Goal: Task Accomplishment & Management: Use online tool/utility

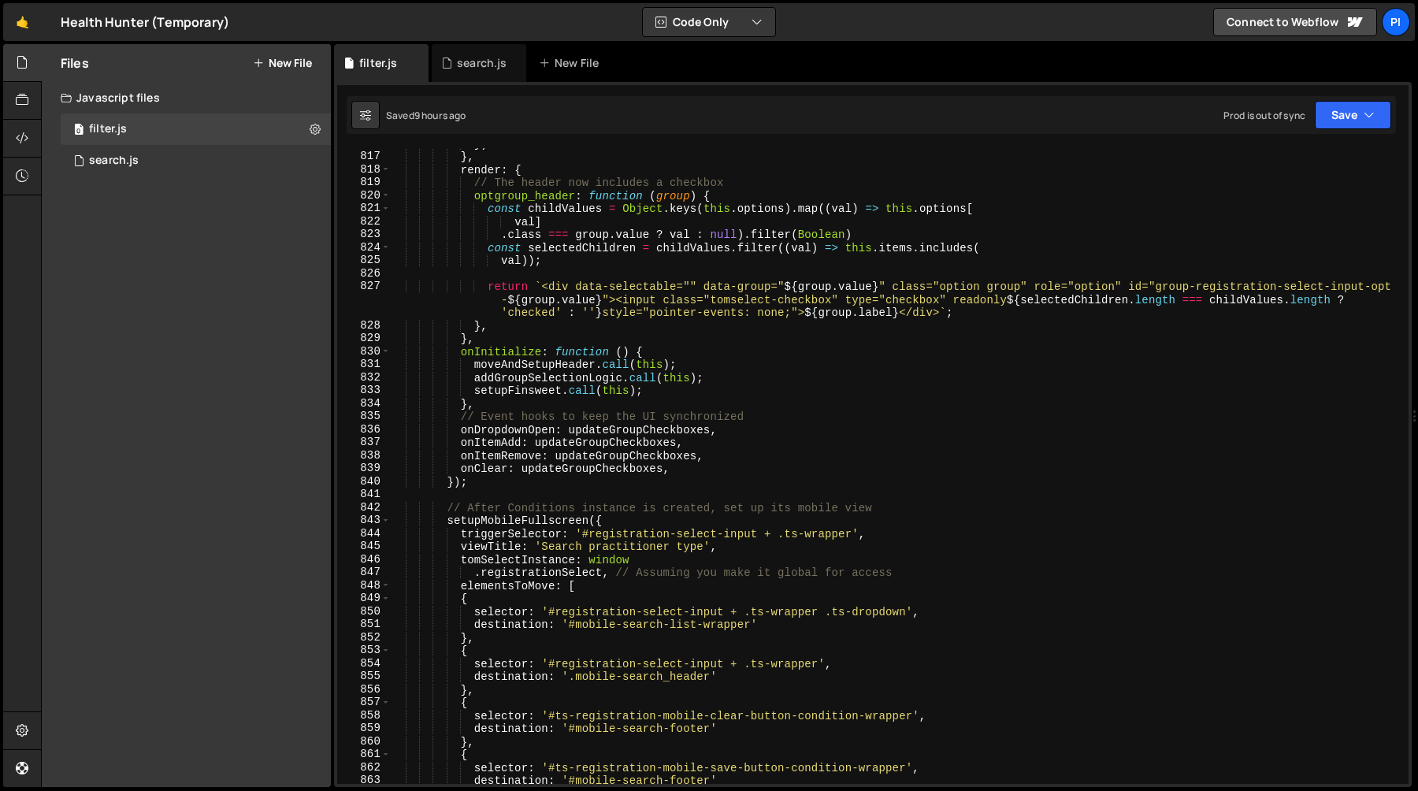
scroll to position [10738, 0]
click at [461, 73] on div "search.js" at bounding box center [479, 63] width 95 height 38
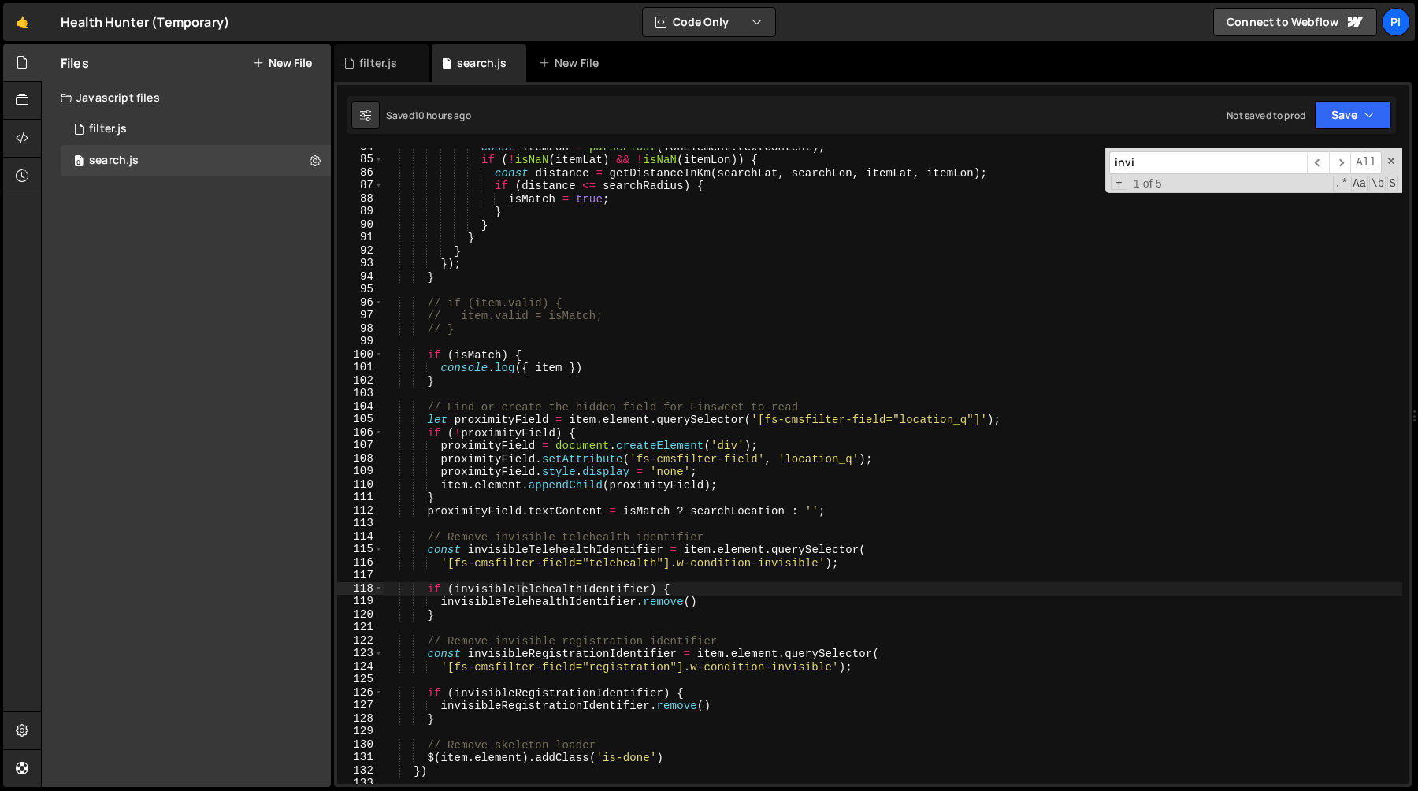
scroll to position [1094, 0]
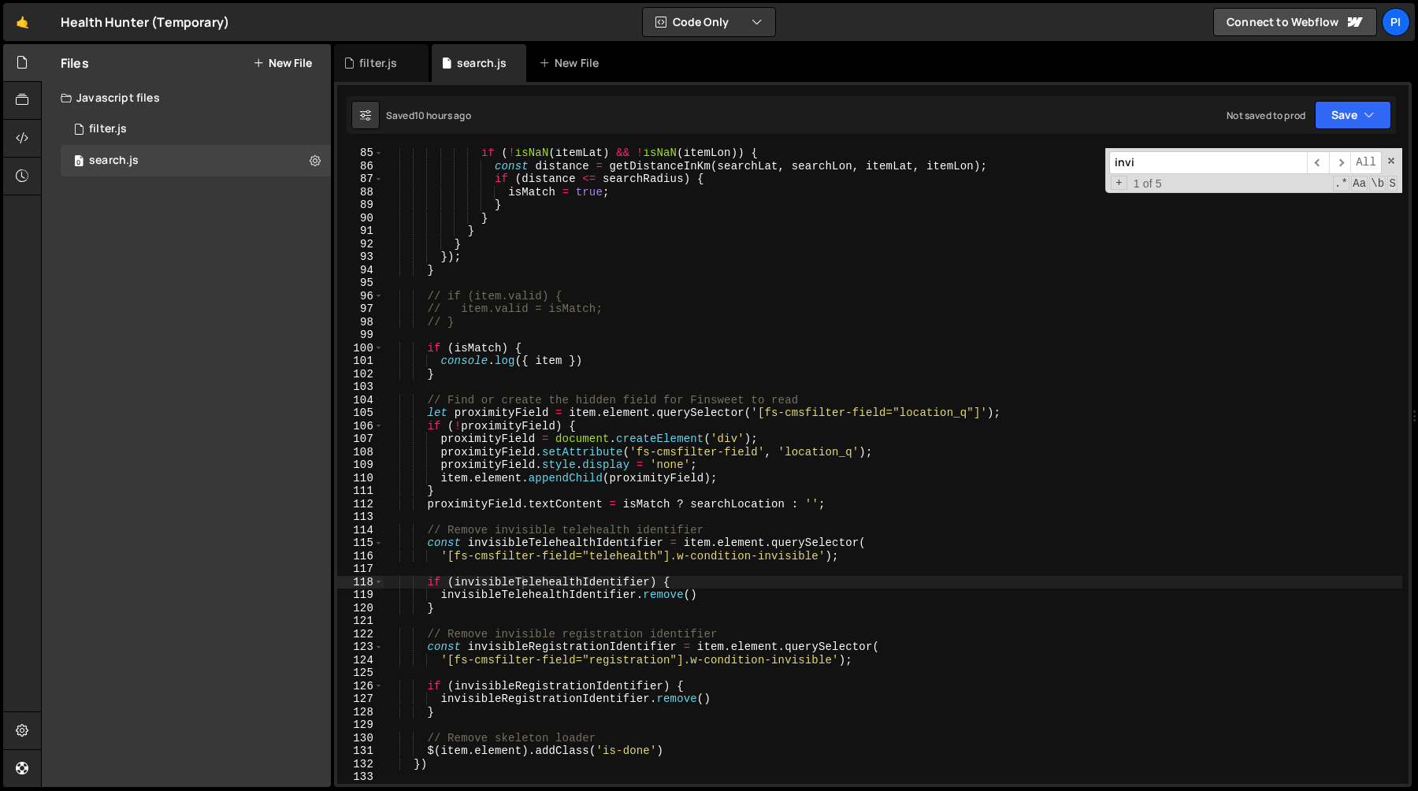
click at [427, 411] on div "if ( ! isNaN ( itemLat ) && ! isNaN ( itemLon )) { const distance = getDistance…" at bounding box center [893, 478] width 1019 height 662
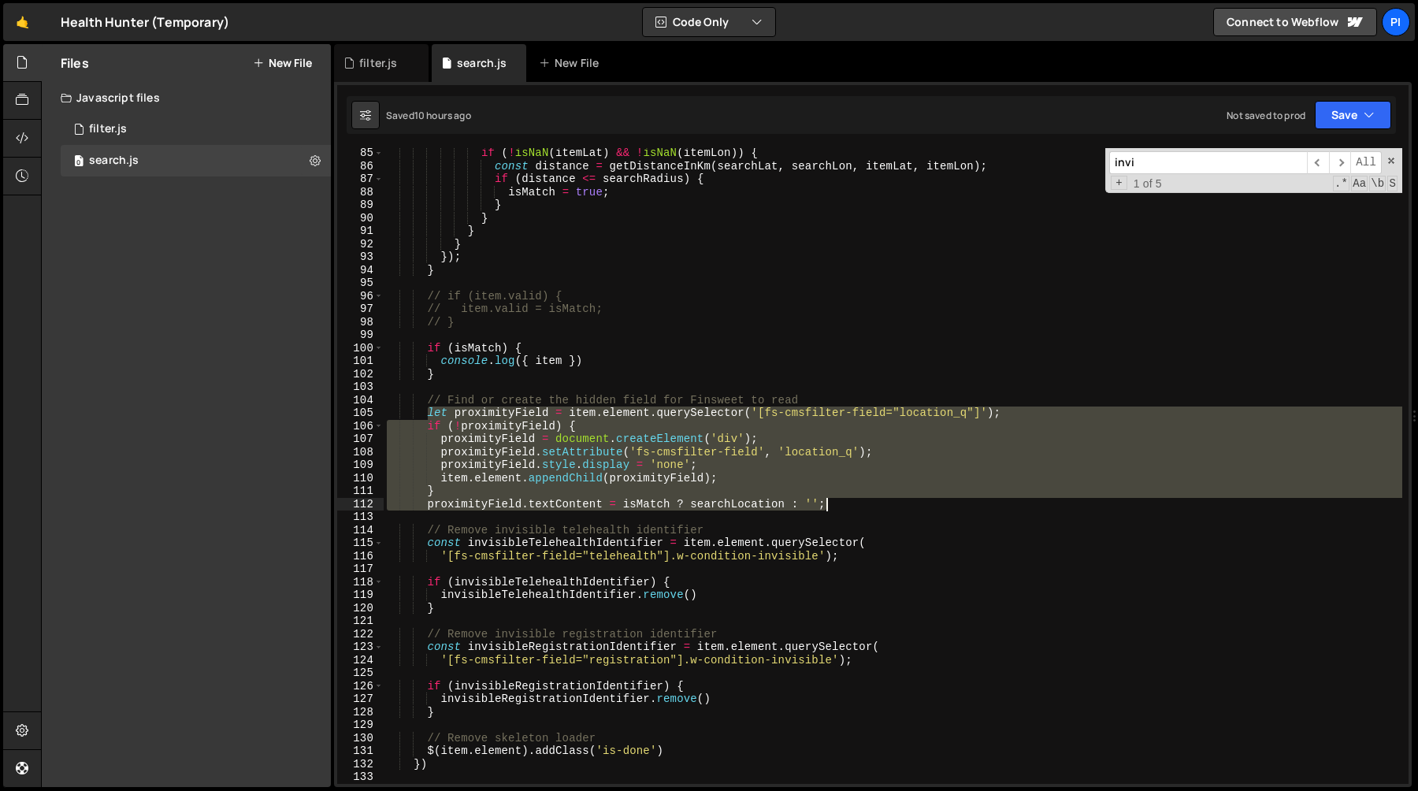
drag, startPoint x: 427, startPoint y: 411, endPoint x: 846, endPoint y: 511, distance: 430.1
click at [846, 511] on div "if ( ! isNaN ( itemLat ) && ! isNaN ( itemLon )) { const distance = getDistance…" at bounding box center [893, 478] width 1019 height 662
click at [498, 377] on div "if ( ! isNaN ( itemLat ) && ! isNaN ( itemLon )) { const distance = getDistance…" at bounding box center [893, 478] width 1019 height 662
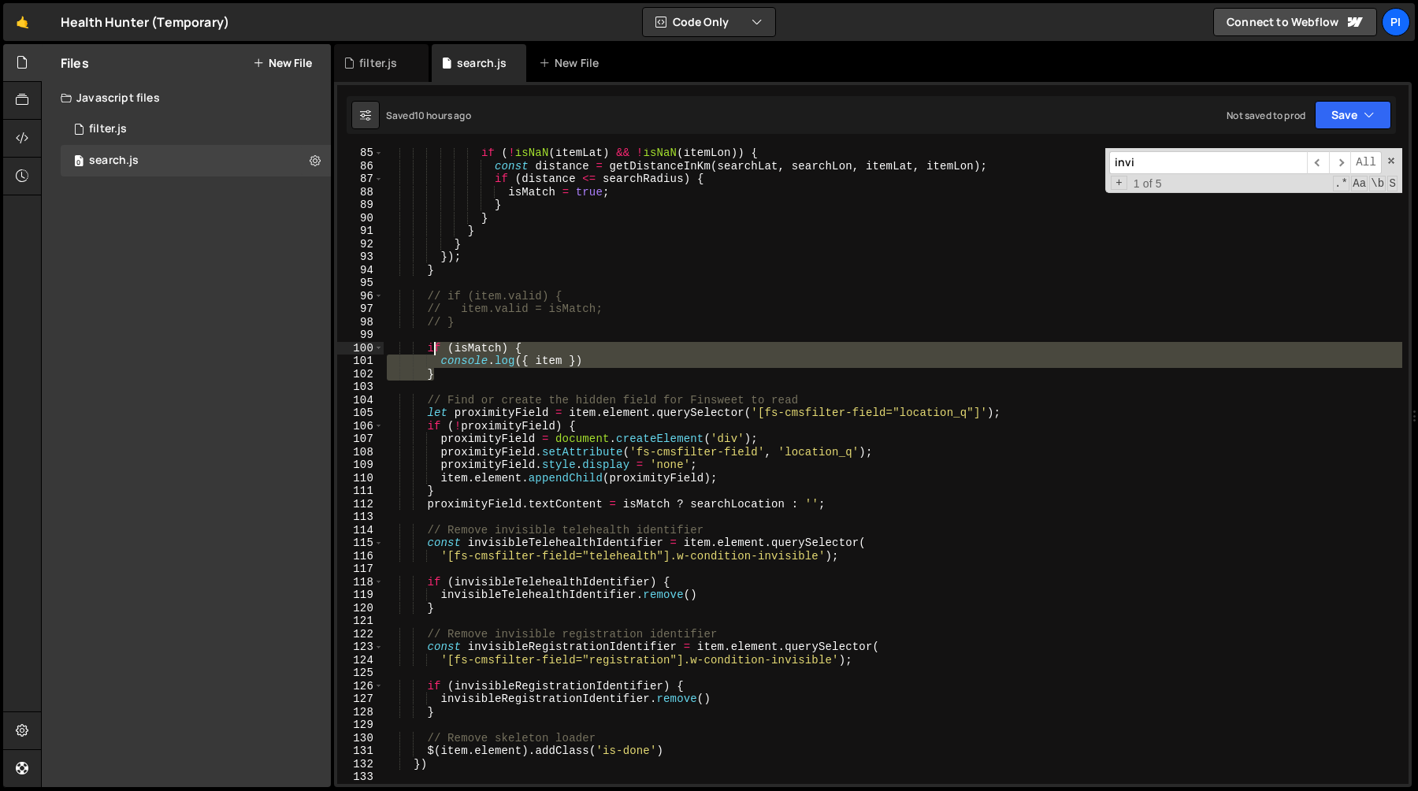
click at [436, 343] on div "if ( ! isNaN ( itemLat ) && ! isNaN ( itemLon )) { const distance = getDistance…" at bounding box center [893, 478] width 1019 height 662
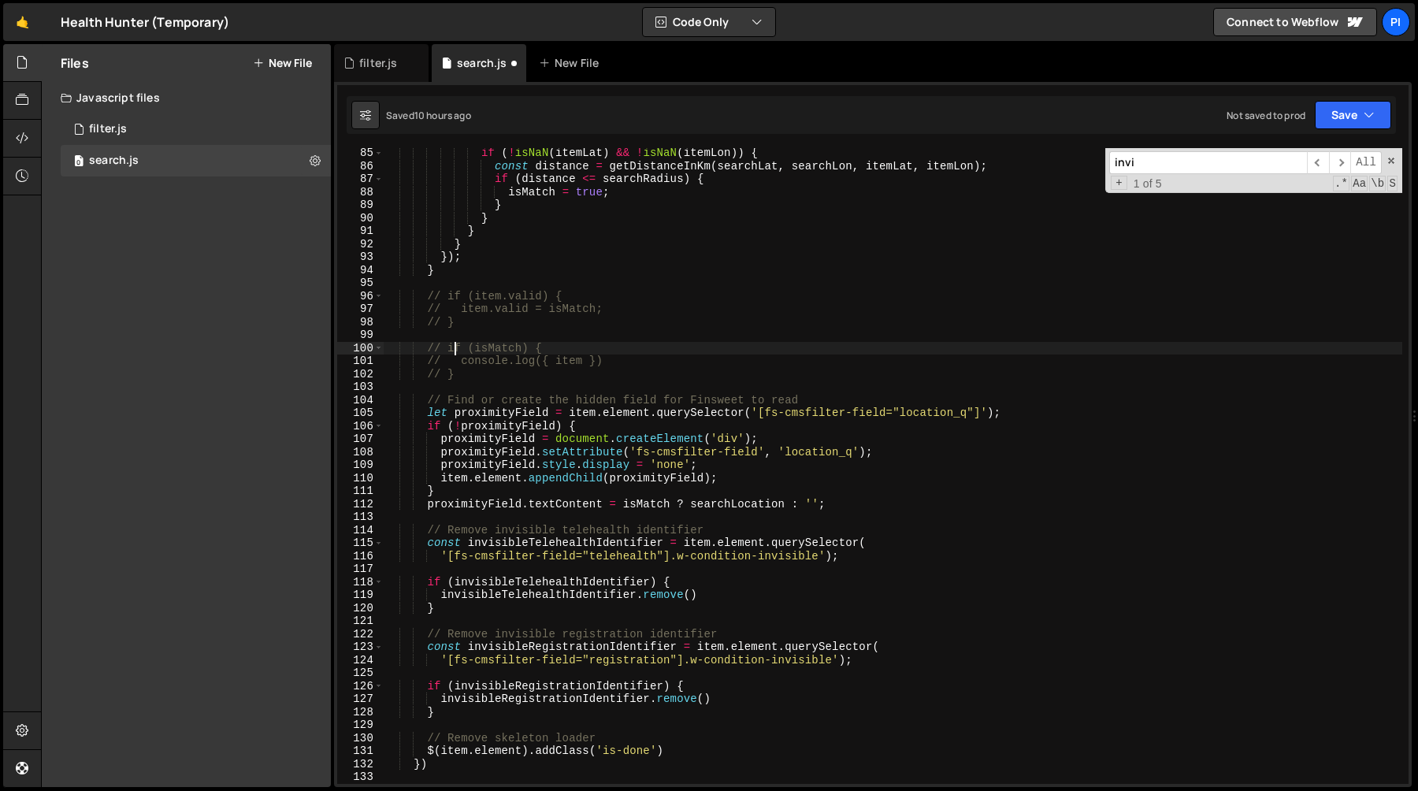
click at [473, 277] on div "if ( ! isNaN ( itemLat ) && ! isNaN ( itemLon )) { const distance = getDistance…" at bounding box center [893, 478] width 1019 height 662
type textarea "}"
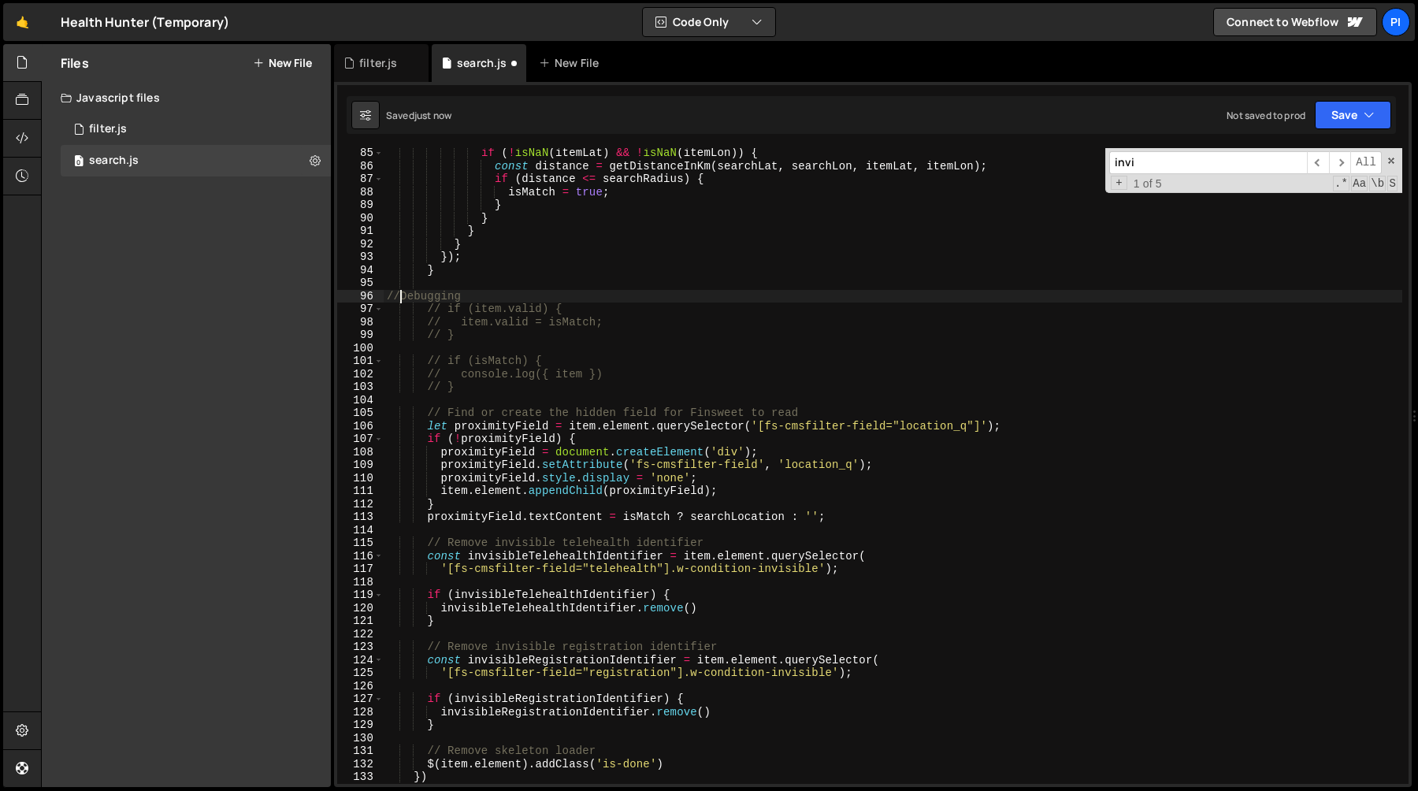
scroll to position [0, 2]
click at [520, 302] on div "if ( ! isNaN ( itemLat ) && ! isNaN ( itemLon )) { const distance = getDistance…" at bounding box center [893, 478] width 1019 height 662
type textarea "// DEBUGGING"
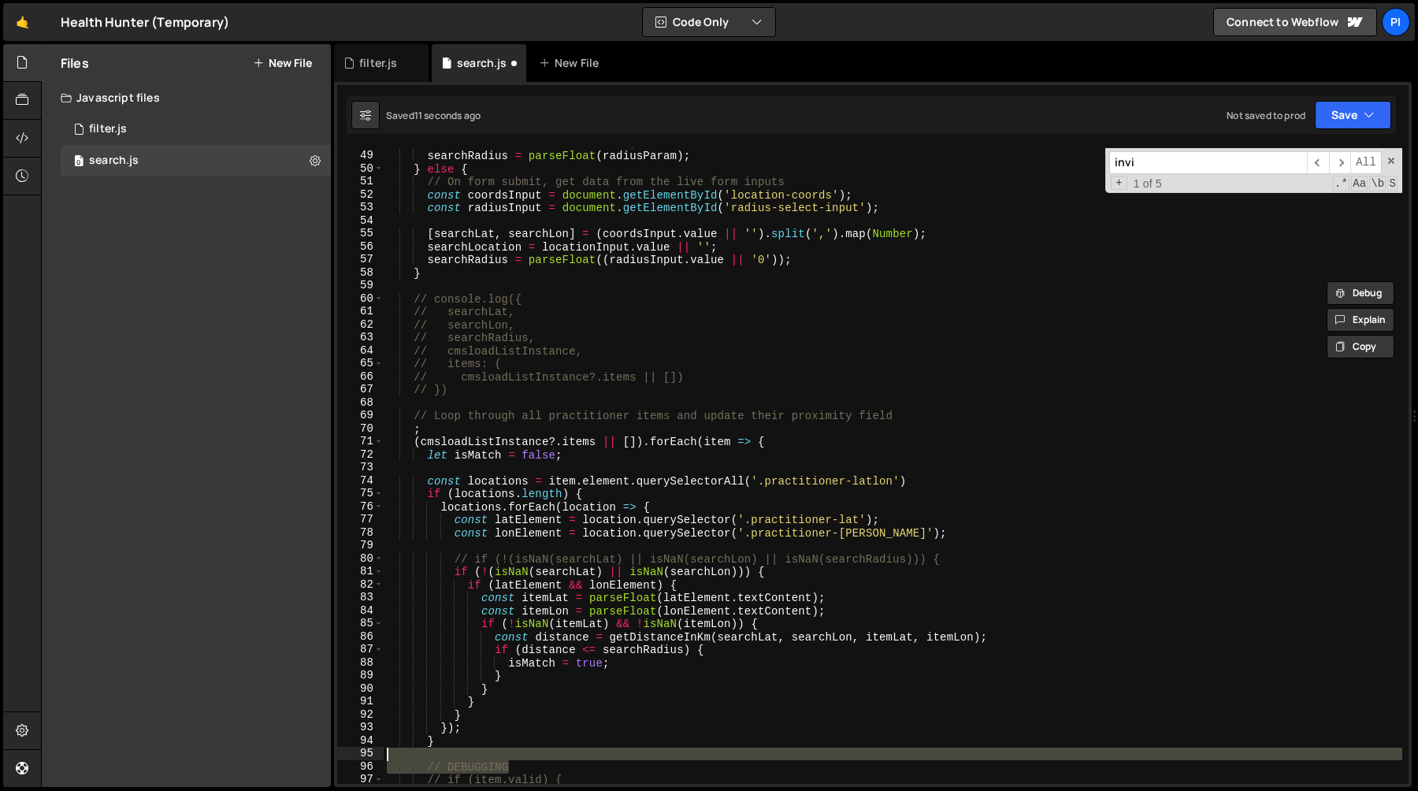
scroll to position [608, 0]
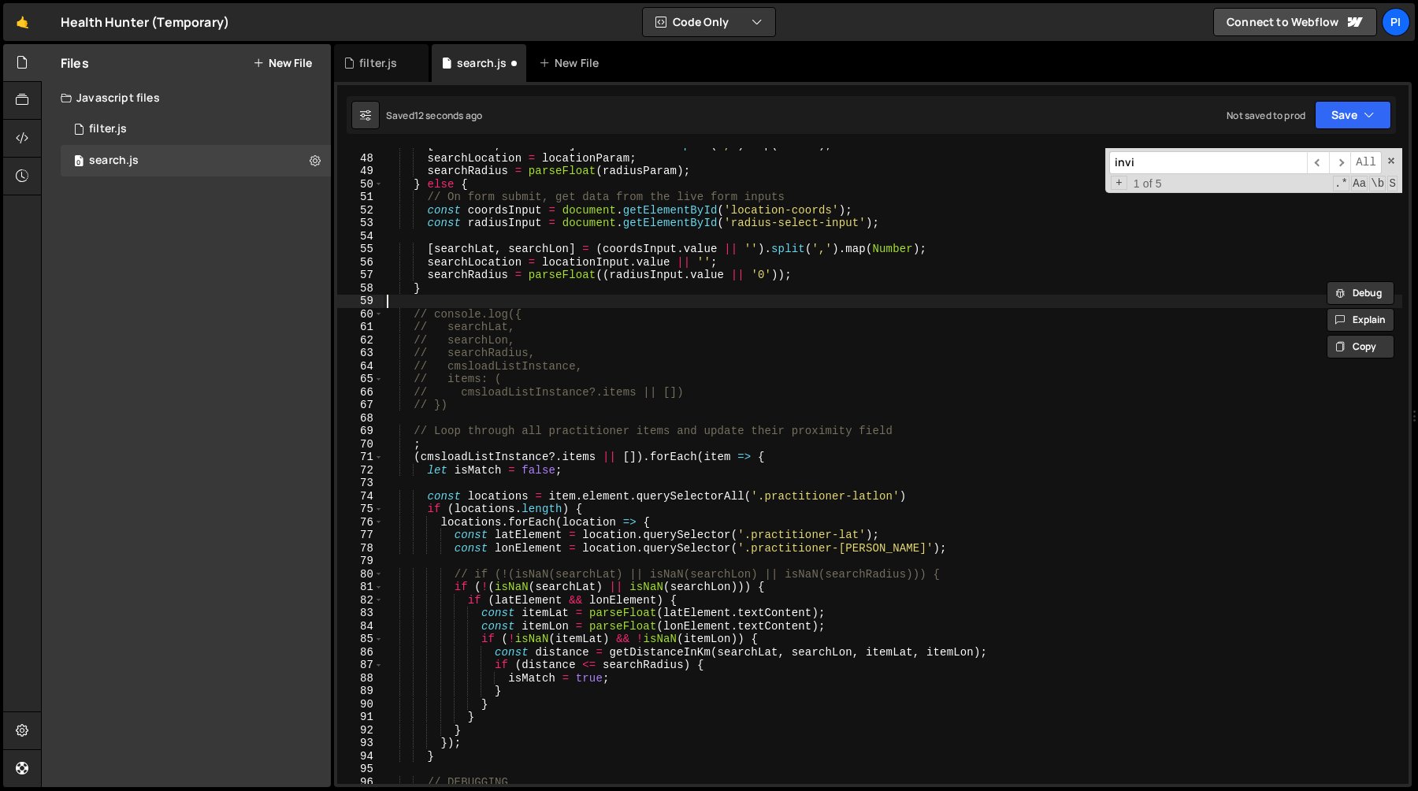
click at [434, 298] on div "[ searchLat , searchLon ] = coordsParam . split ( ',' ) . map ( Number ) ; sear…" at bounding box center [893, 470] width 1019 height 662
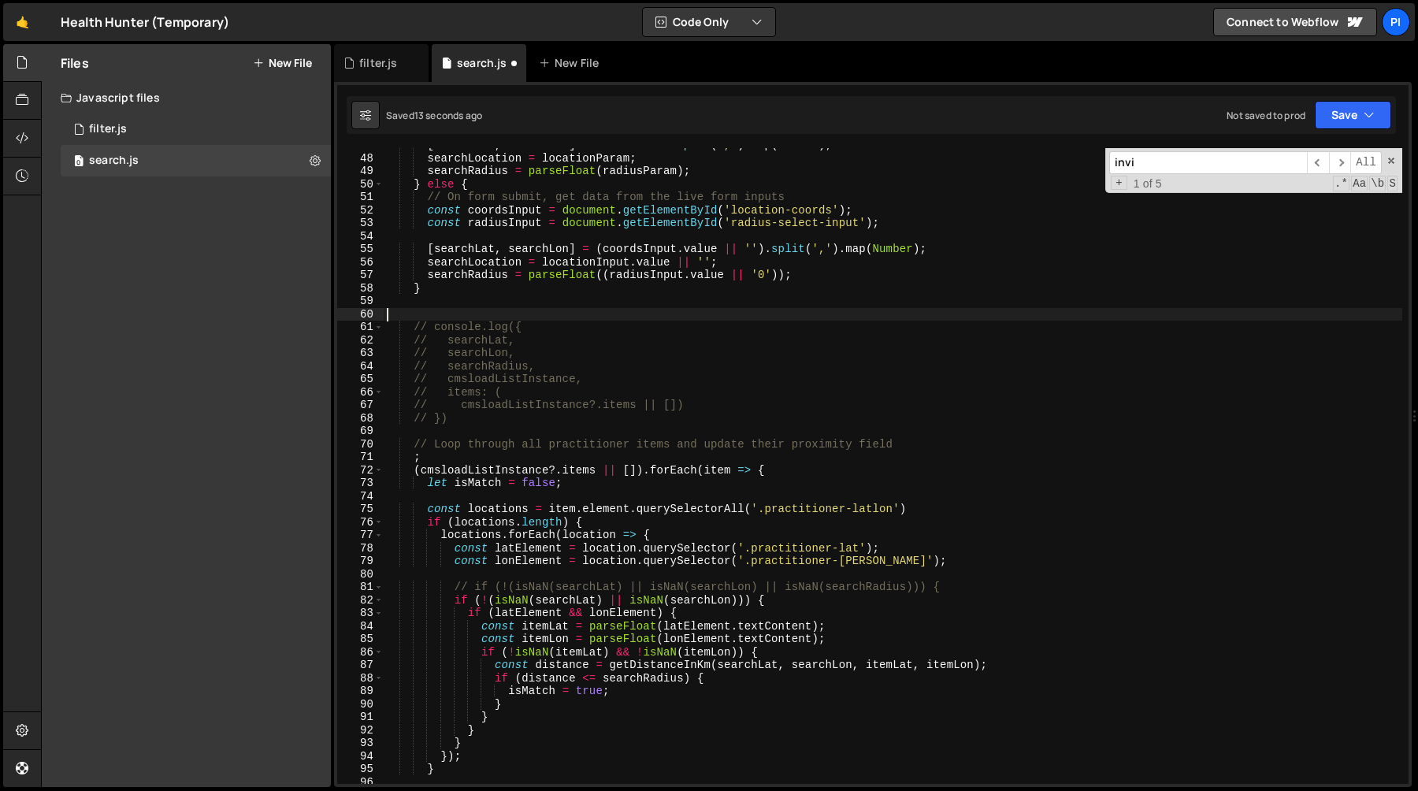
paste textarea "// DEBUGGING"
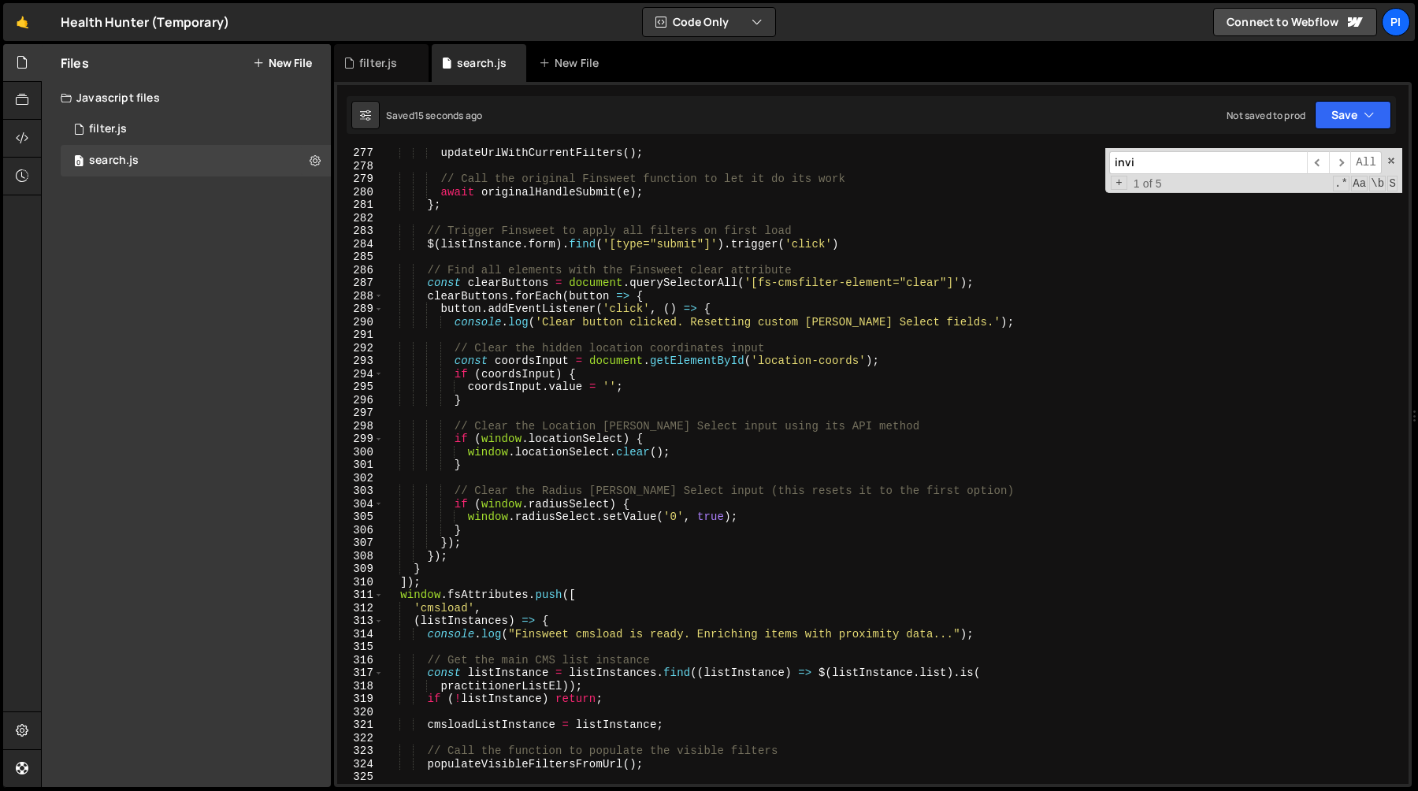
scroll to position [4122, 0]
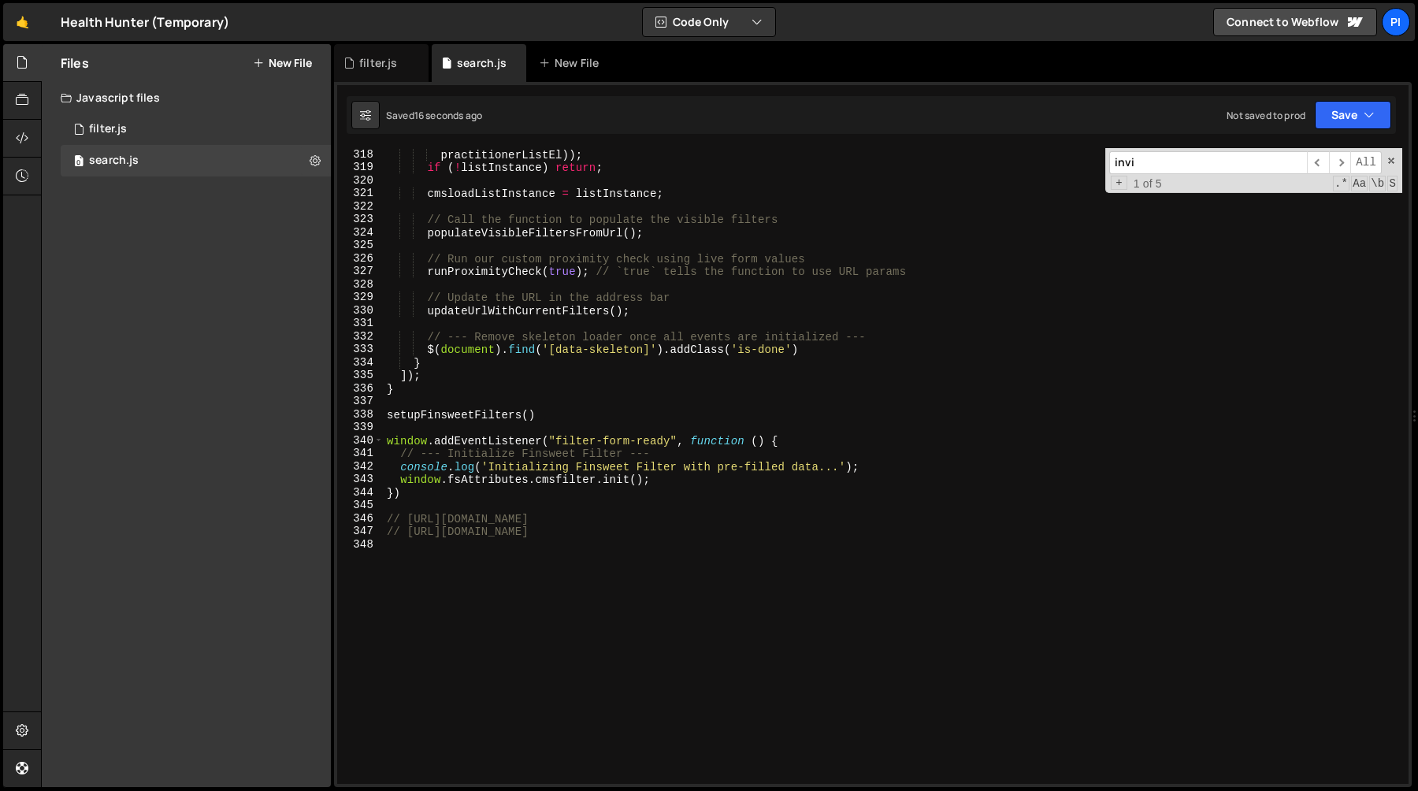
click at [408, 536] on div "practitionerListEl )) ; if ( ! listInstance ) return ; cmsloadListInstance = li…" at bounding box center [893, 479] width 1019 height 662
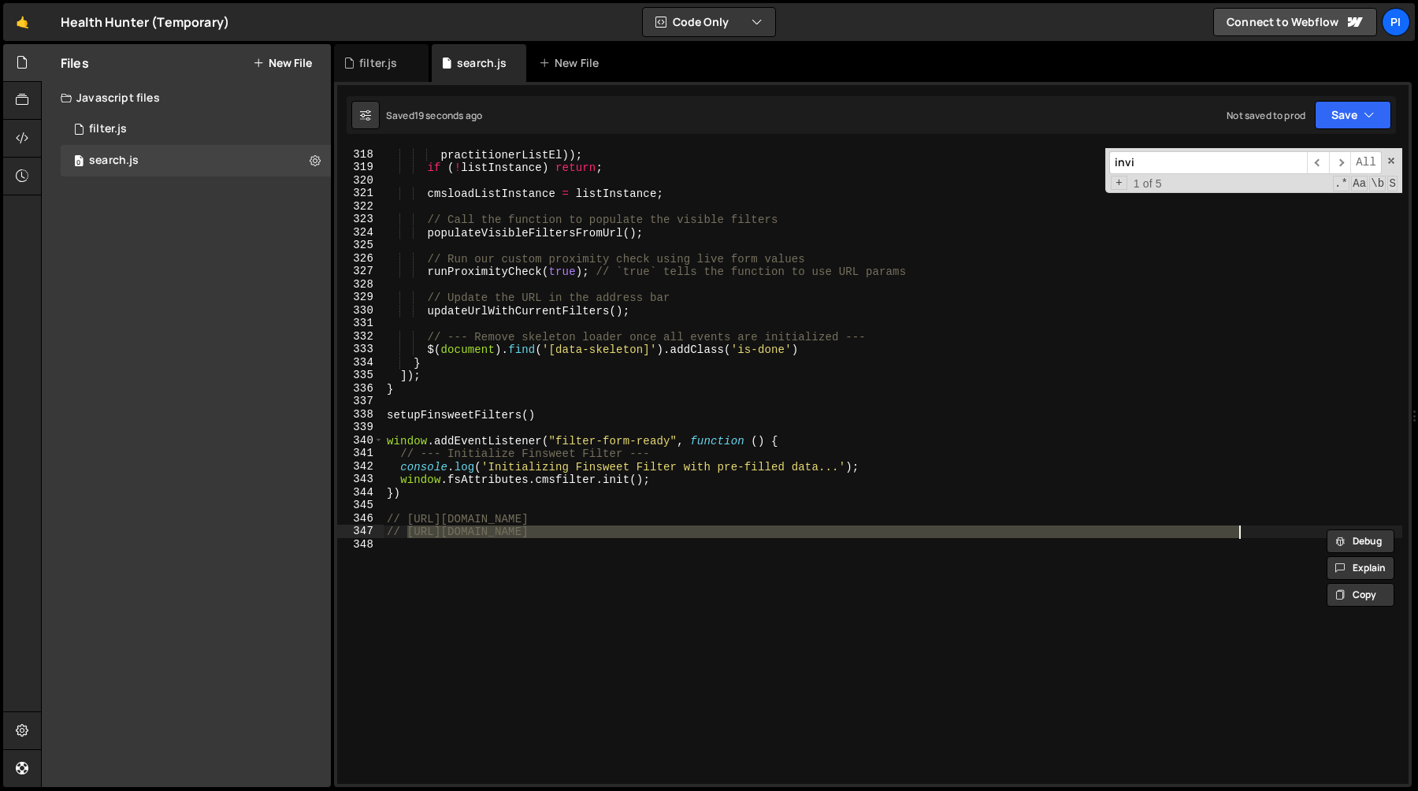
type textarea "// [URL][DOMAIN_NAME]"
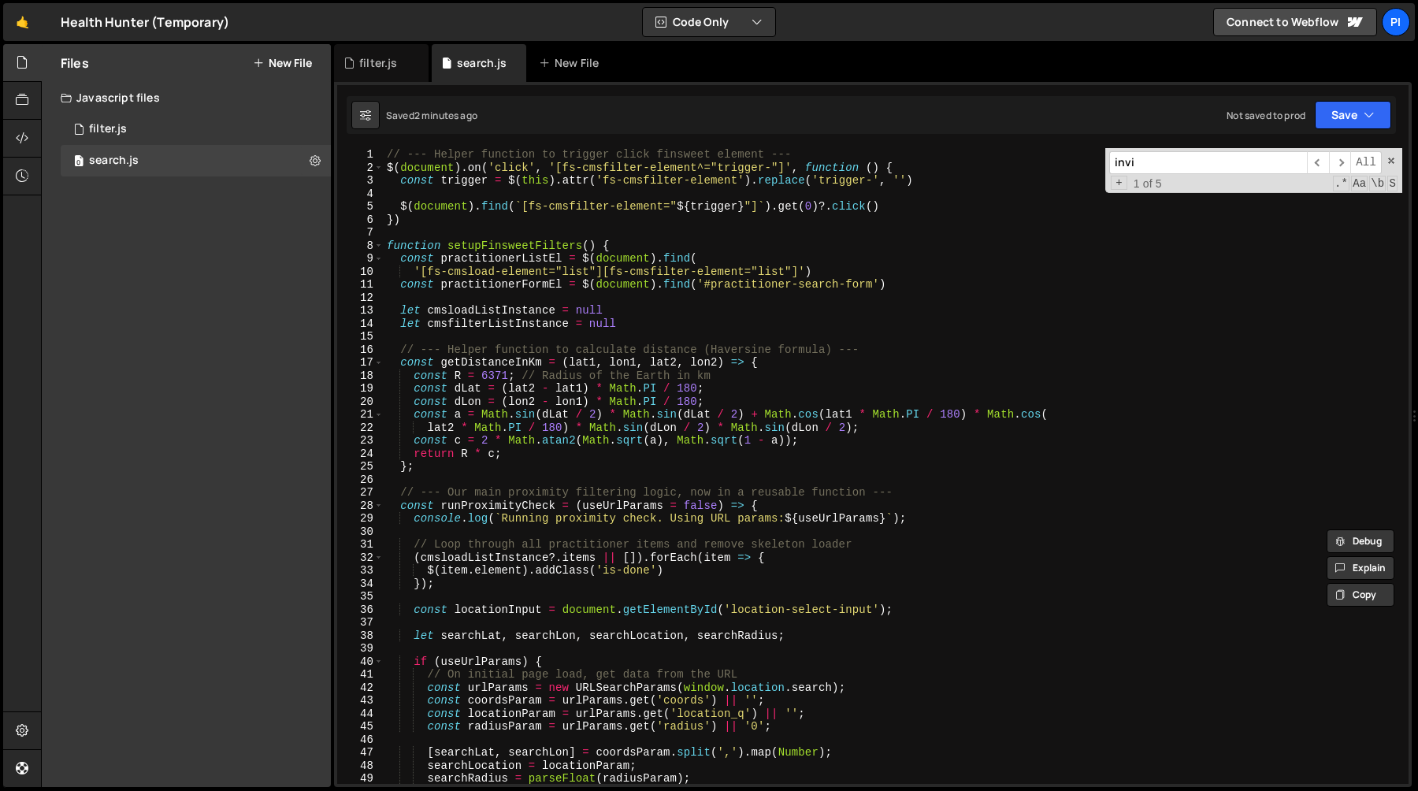
scroll to position [0, 0]
click at [1391, 163] on span at bounding box center [1391, 160] width 11 height 11
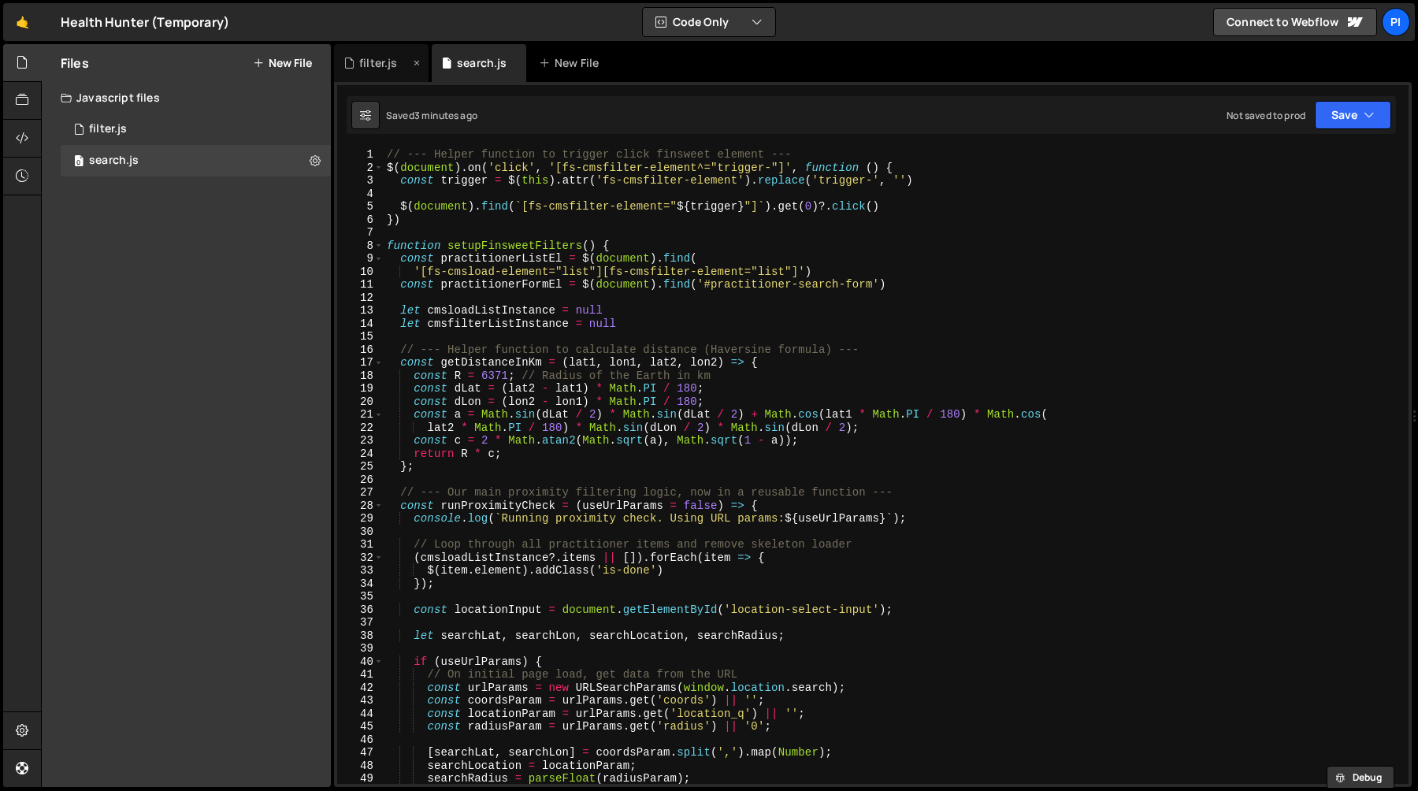
click at [366, 76] on div "filter.js" at bounding box center [381, 63] width 95 height 38
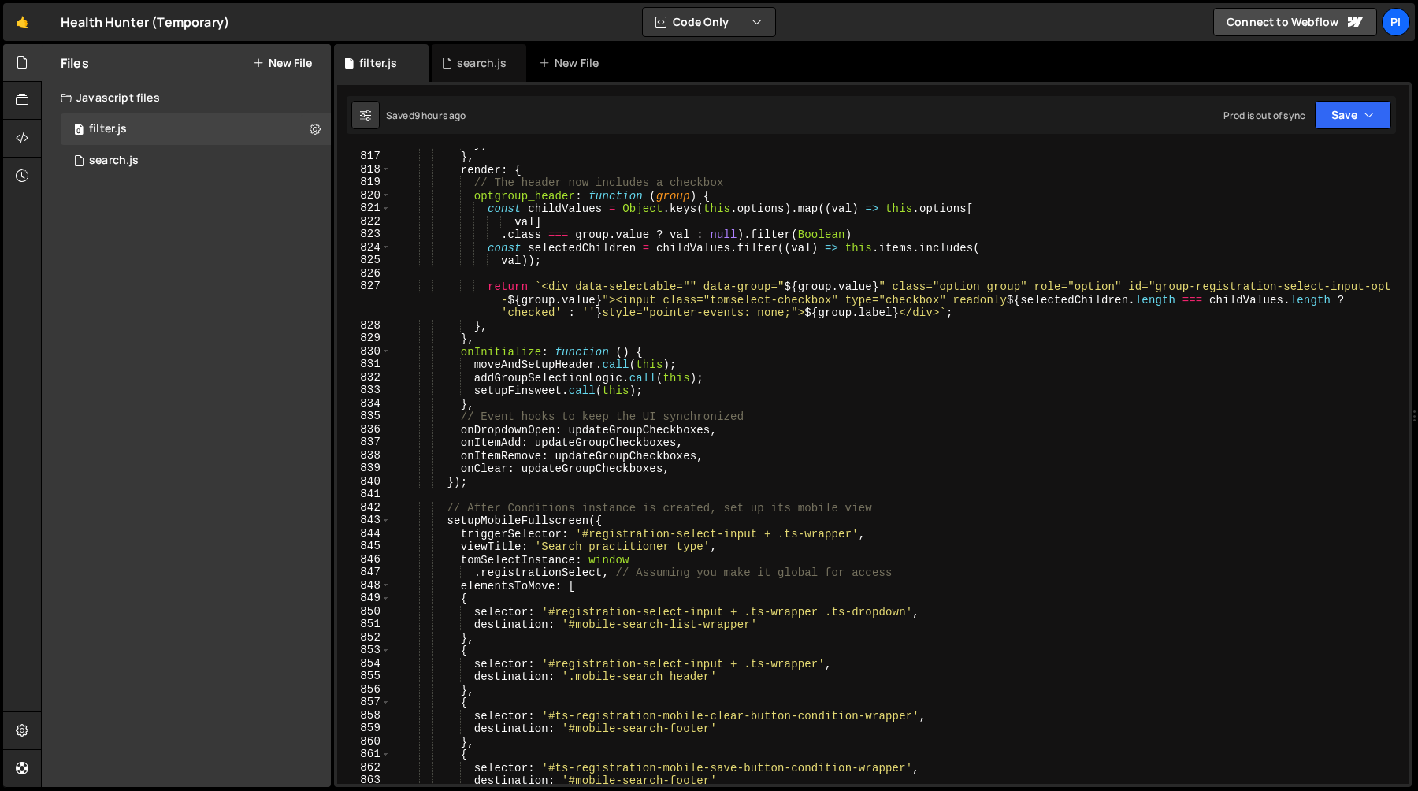
type textarea "onInitialize: function () {"
click at [504, 357] on div "}) } , render : { // The header now includes a checkbox optgroup_header : funct…" at bounding box center [896, 468] width 1013 height 662
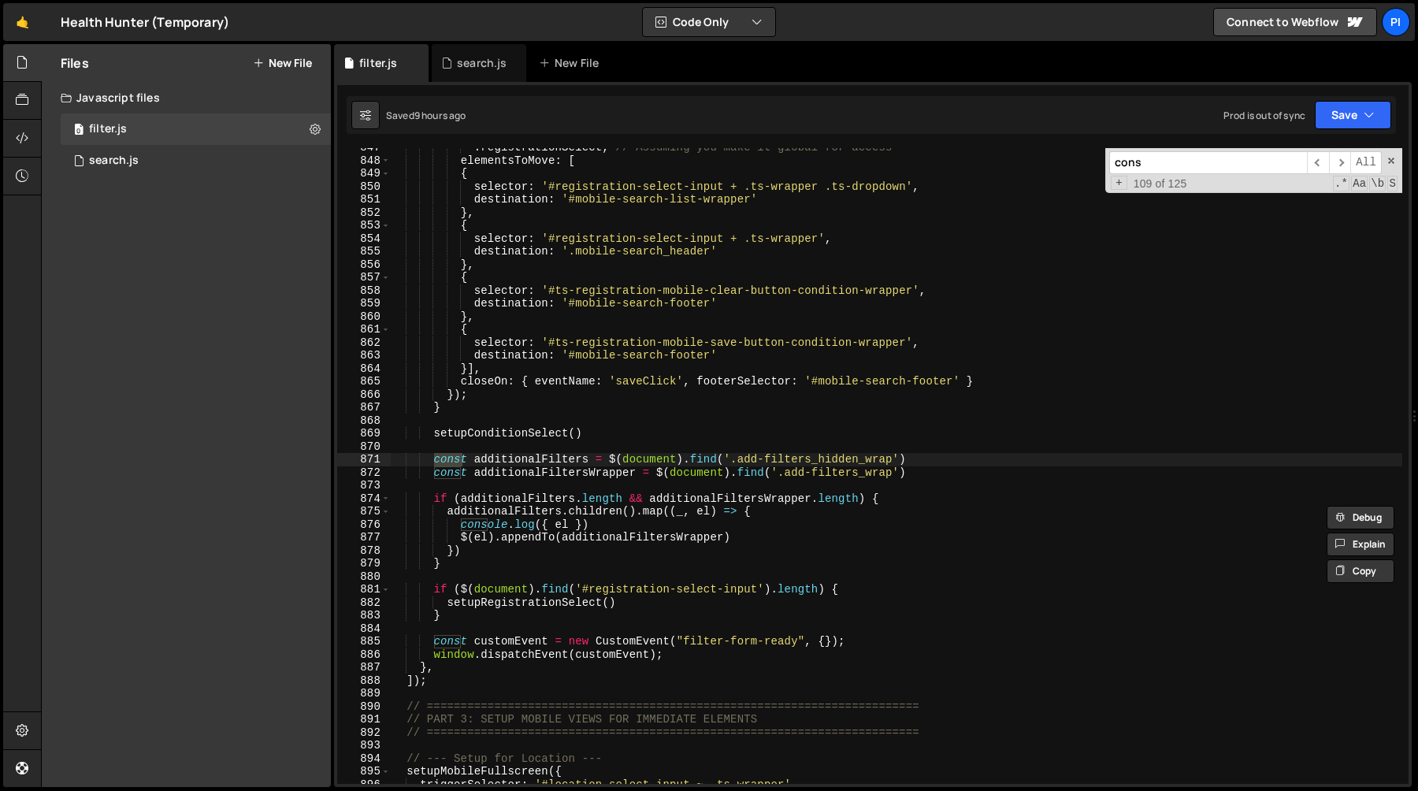
scroll to position [11163, 0]
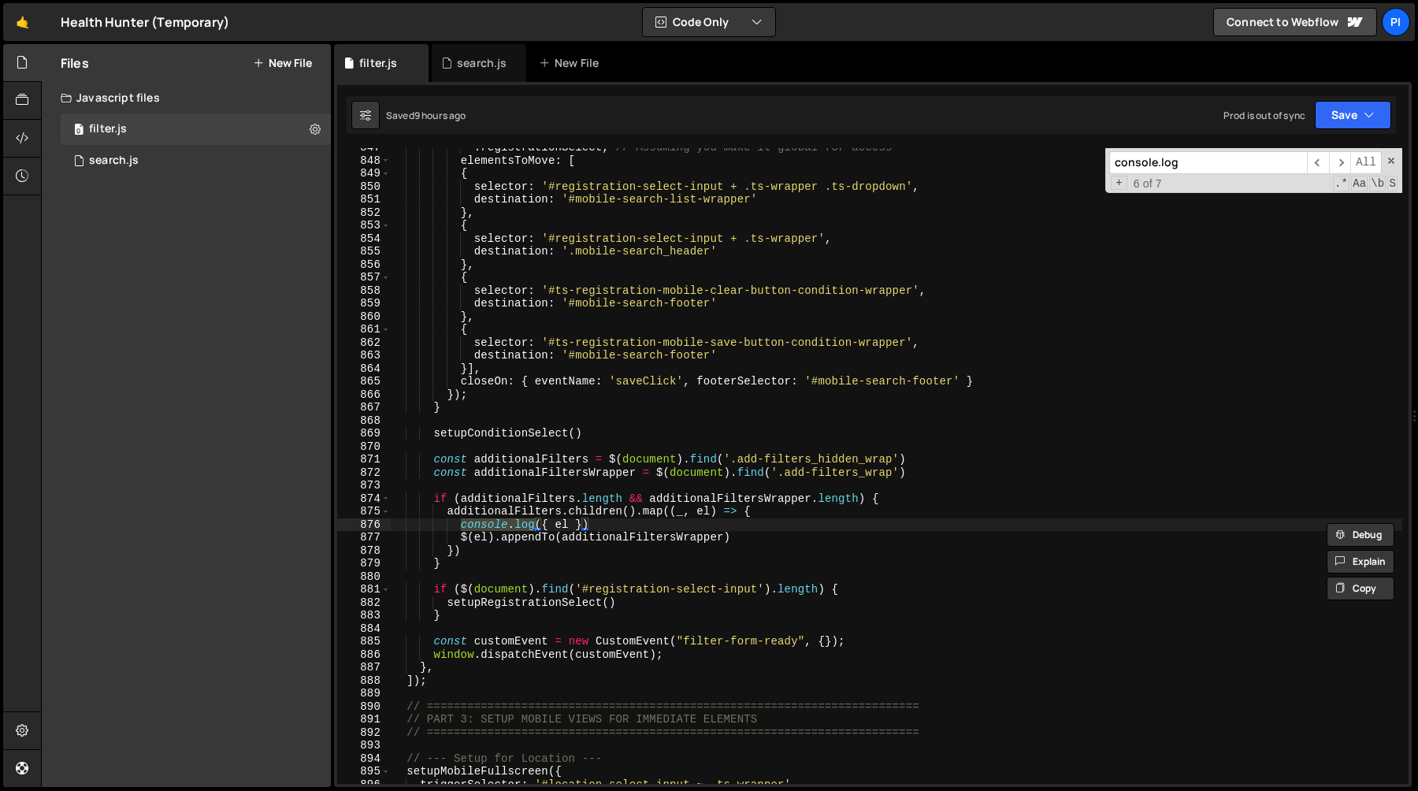
type input "console.log"
type textarea "console.log({ el })"
click at [624, 522] on div ". registrationSelect , // Assuming you make it global for access elementsToMove…" at bounding box center [896, 472] width 1013 height 662
type textarea "additionalFilters.children().map((_, el) => {"
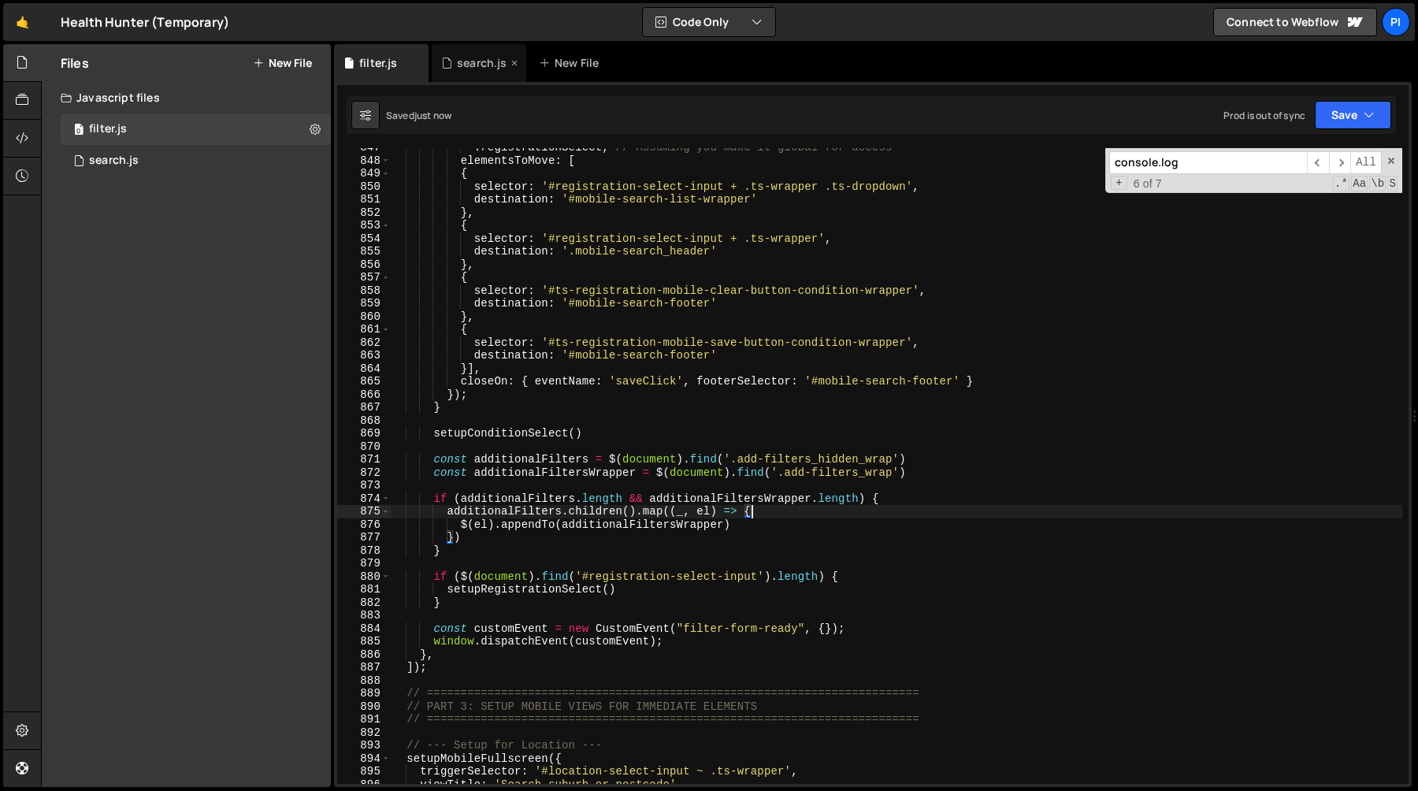
click at [481, 71] on div "search.js" at bounding box center [479, 63] width 95 height 38
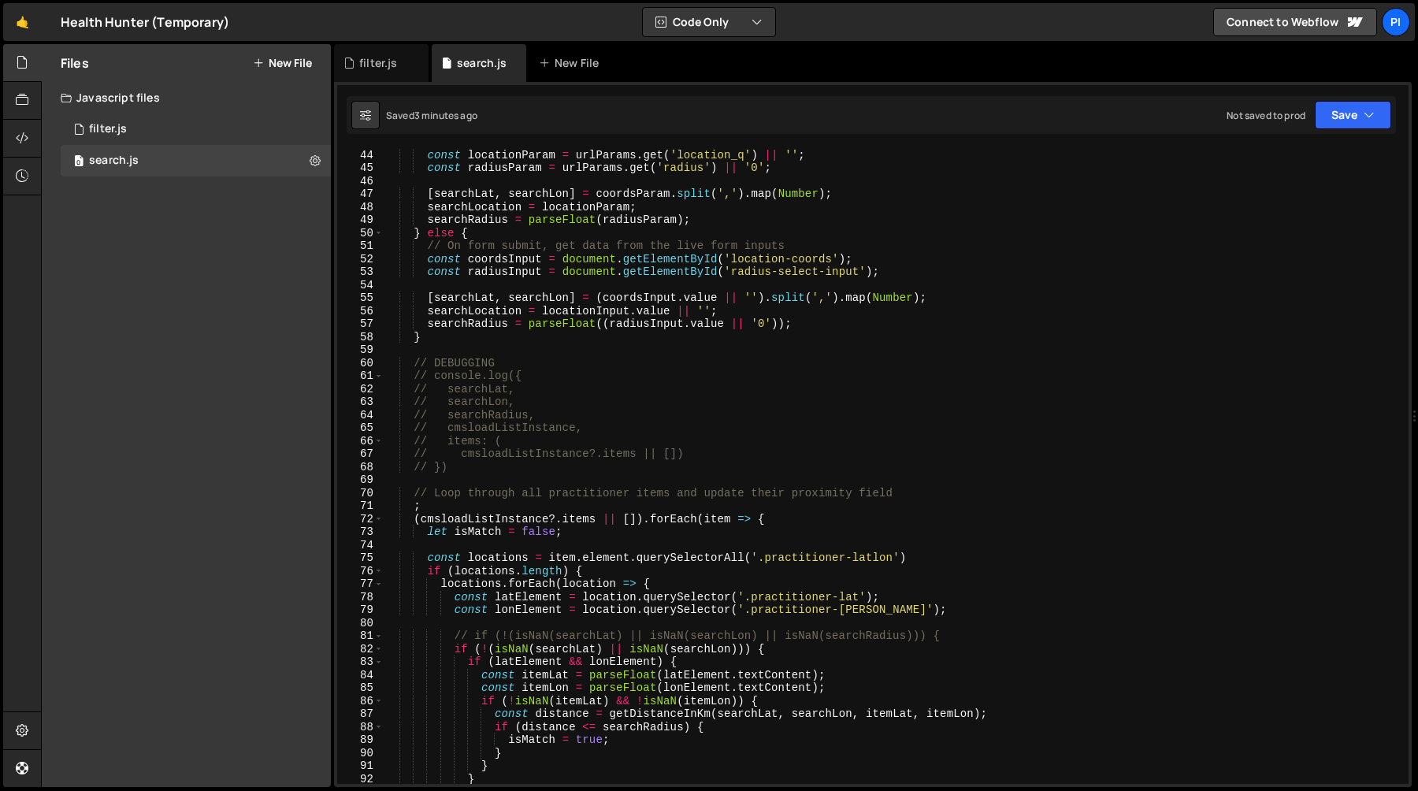
scroll to position [674, 0]
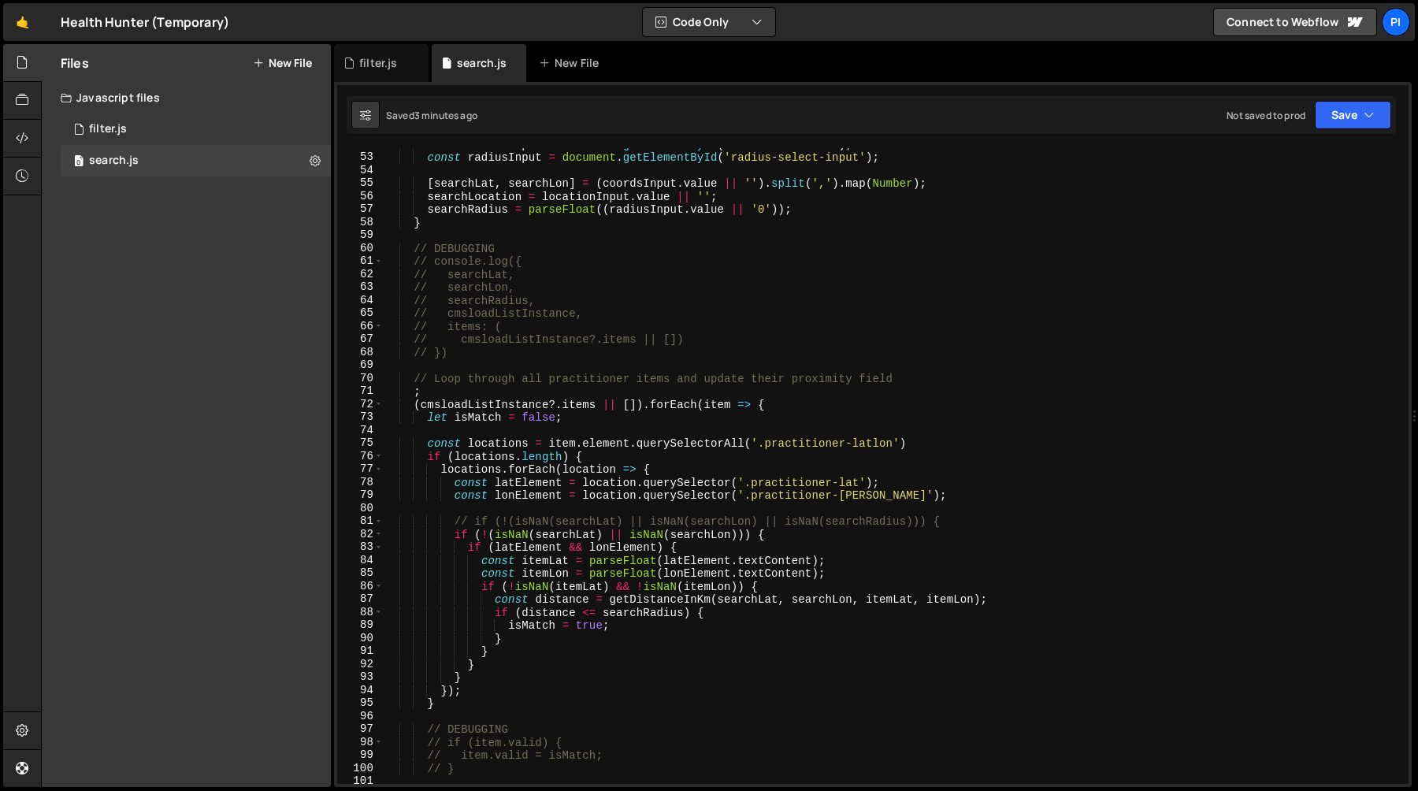
click at [414, 407] on div "const coordsInput = document . getElementById ( 'location-coords' ) ; const rad…" at bounding box center [893, 469] width 1019 height 662
click at [598, 408] on div "const coordsInput = document . getElementById ( 'location-coords' ) ; const rad…" at bounding box center [893, 469] width 1019 height 662
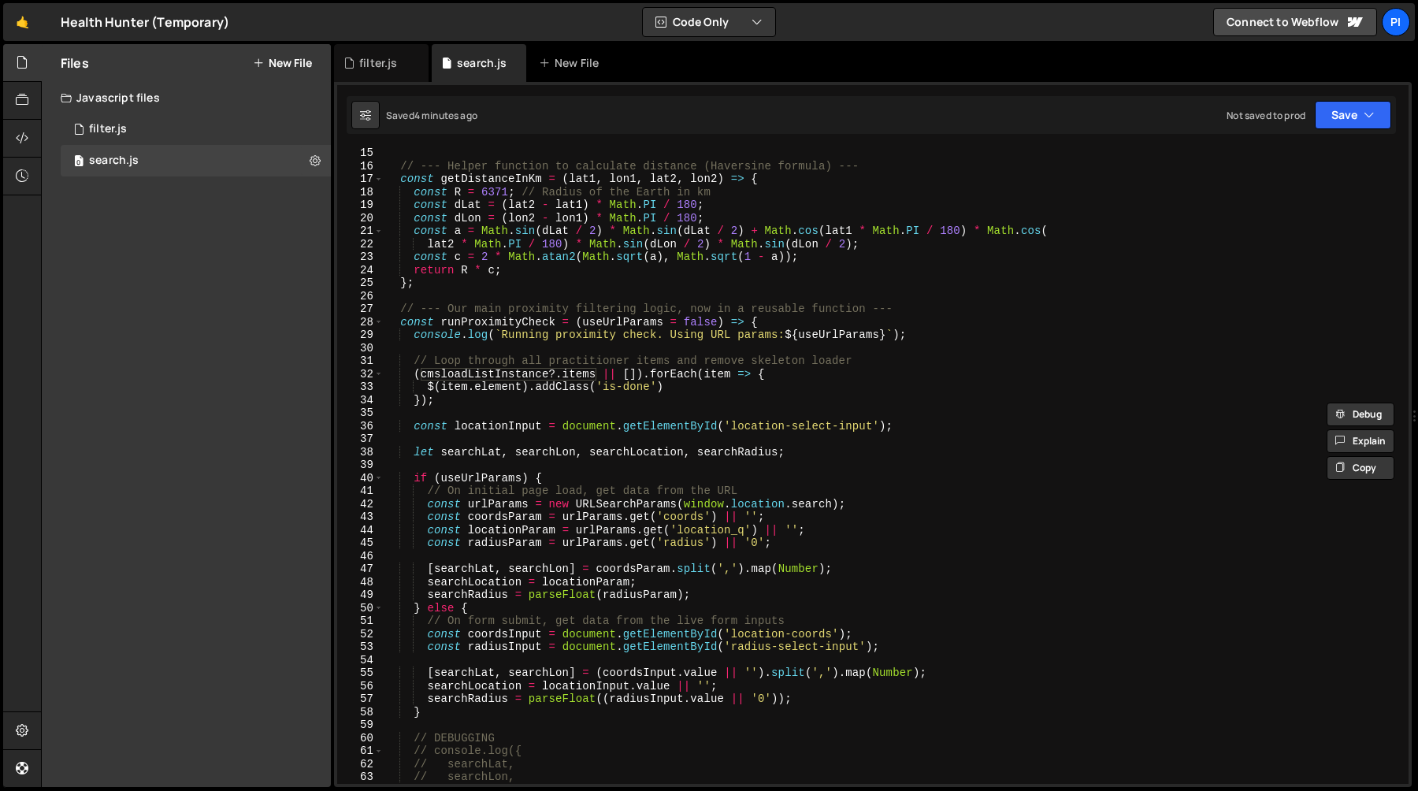
scroll to position [184, 0]
click at [381, 326] on span at bounding box center [378, 322] width 9 height 13
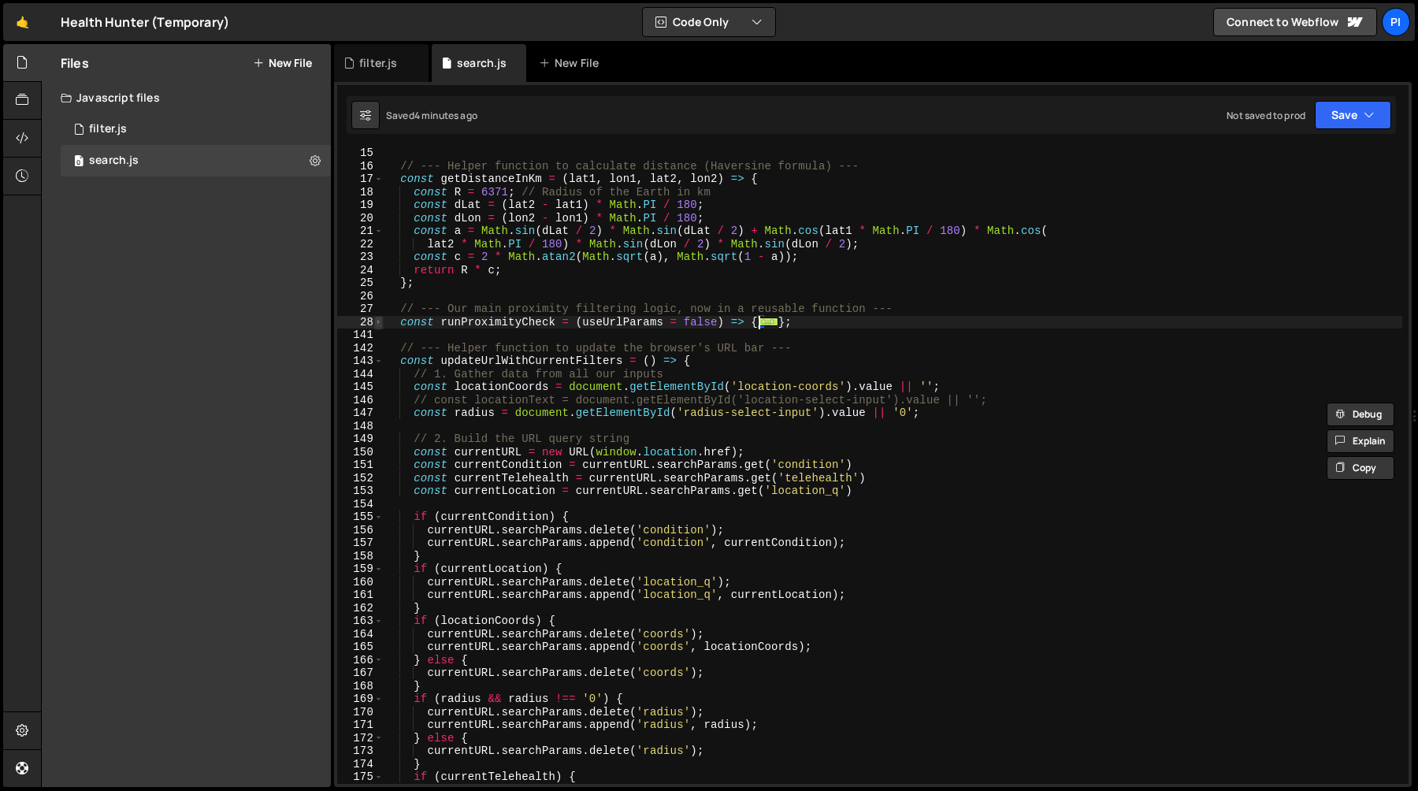
click at [375, 323] on span at bounding box center [378, 322] width 9 height 13
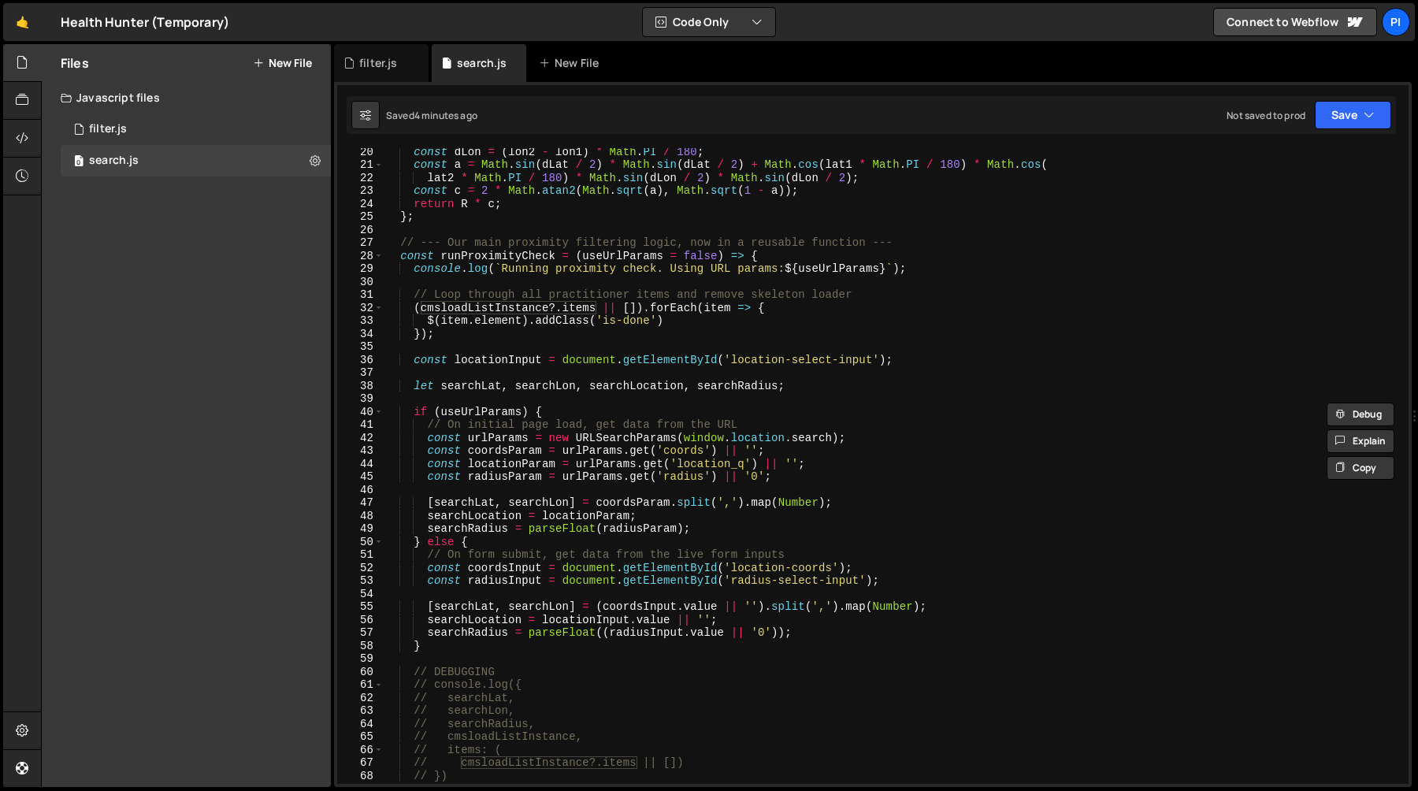
scroll to position [250, 0]
click at [422, 312] on div "const dLon = ( lon2 - lon1 ) * Math . PI / 180 ; const a = Math . sin ( dLat / …" at bounding box center [893, 476] width 1019 height 662
click at [597, 309] on div "const dLon = ( lon2 - lon1 ) * Math . PI / 180 ; const a = Math . sin ( dLat / …" at bounding box center [893, 476] width 1019 height 662
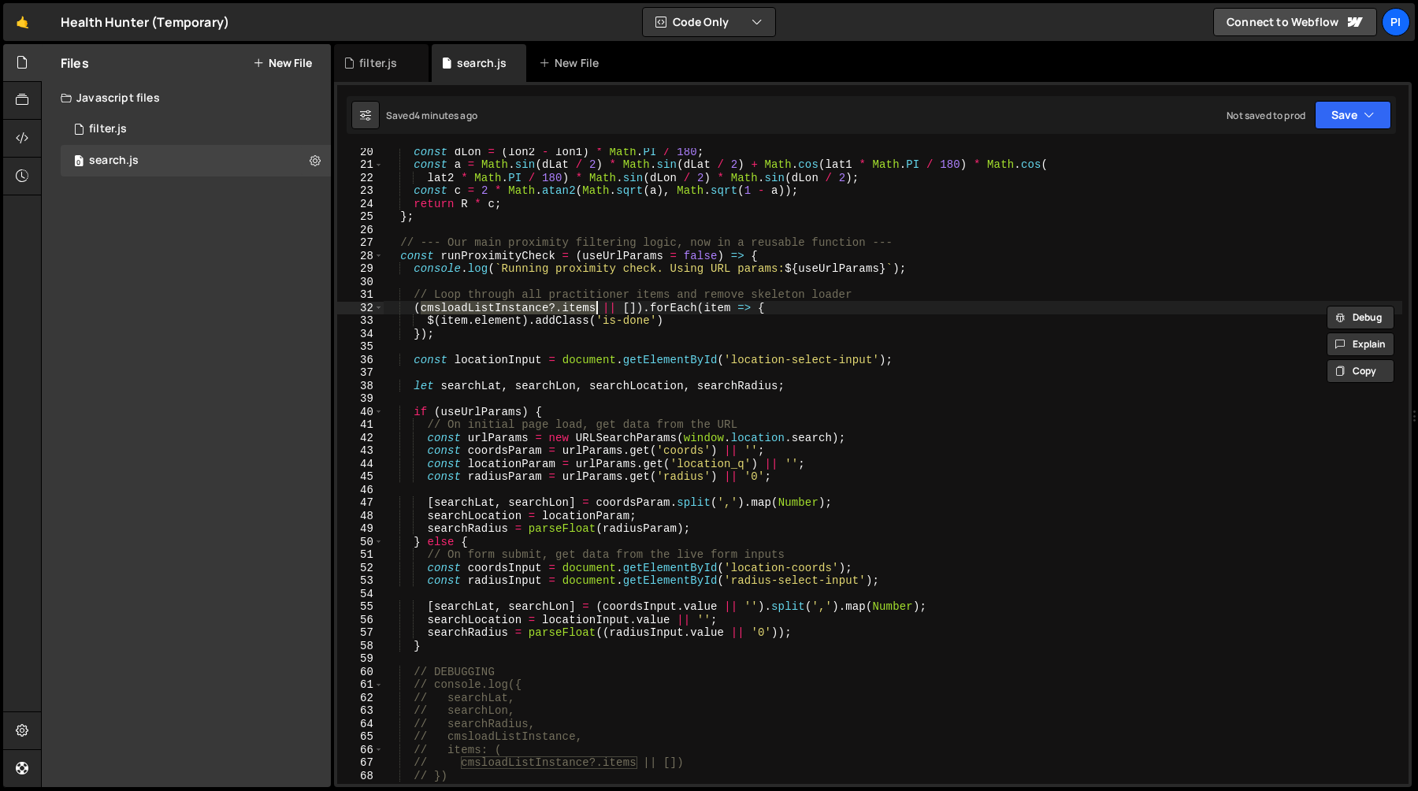
click at [887, 296] on div "const dLon = ( lon2 - lon1 ) * Math . PI / 180 ; const a = Math . sin ( dLat / …" at bounding box center [893, 476] width 1019 height 662
type textarea "// Loop through all practitioner items and remove skeleton loader"
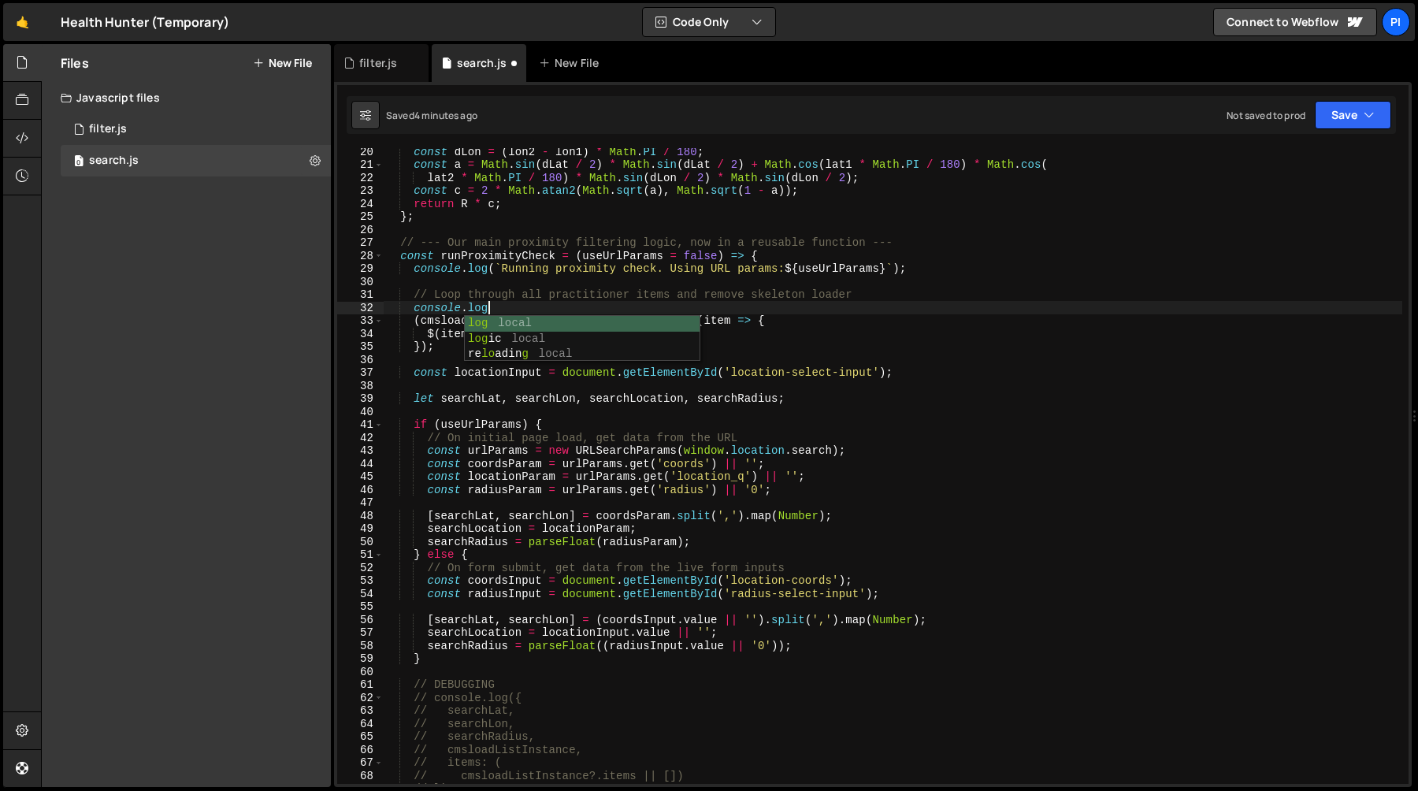
scroll to position [0, 7]
paste textarea "cmsloadListInstance?.items"
type textarea "console.log(cmsloadListInstance?.items)"
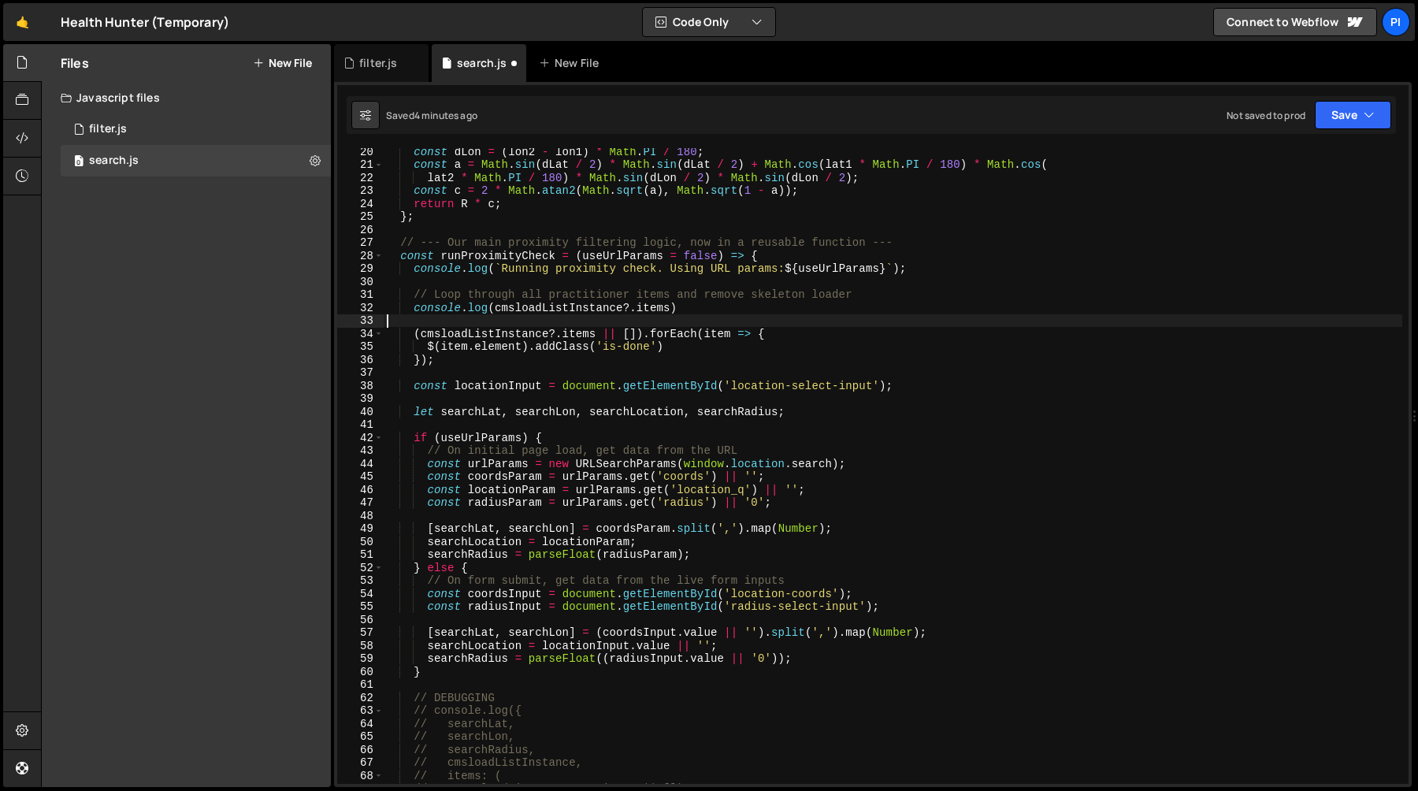
scroll to position [0, 0]
click at [701, 307] on div "const dLon = ( lon2 - lon1 ) * Math . PI / 180 ; const a = Math . sin ( dLat / …" at bounding box center [893, 476] width 1019 height 662
type textarea "console.log(cmsloadListInstance?.items)"
type textarea "// Loop through all practitioner items and remove skeleton loader"
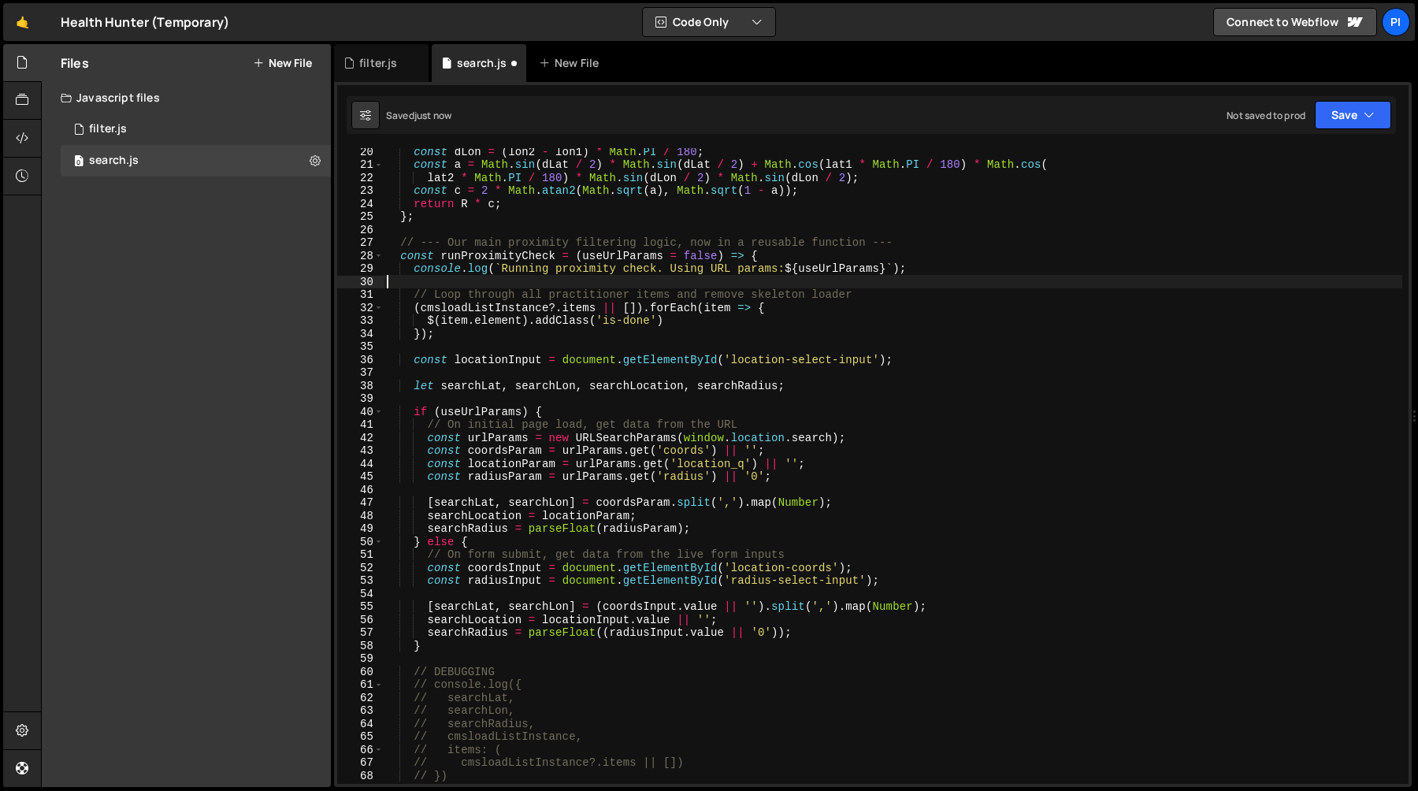
paste textarea "console.log(cmsloadListInstance?.items)"
type textarea "console.log(cmsloadListInstance?.items)"
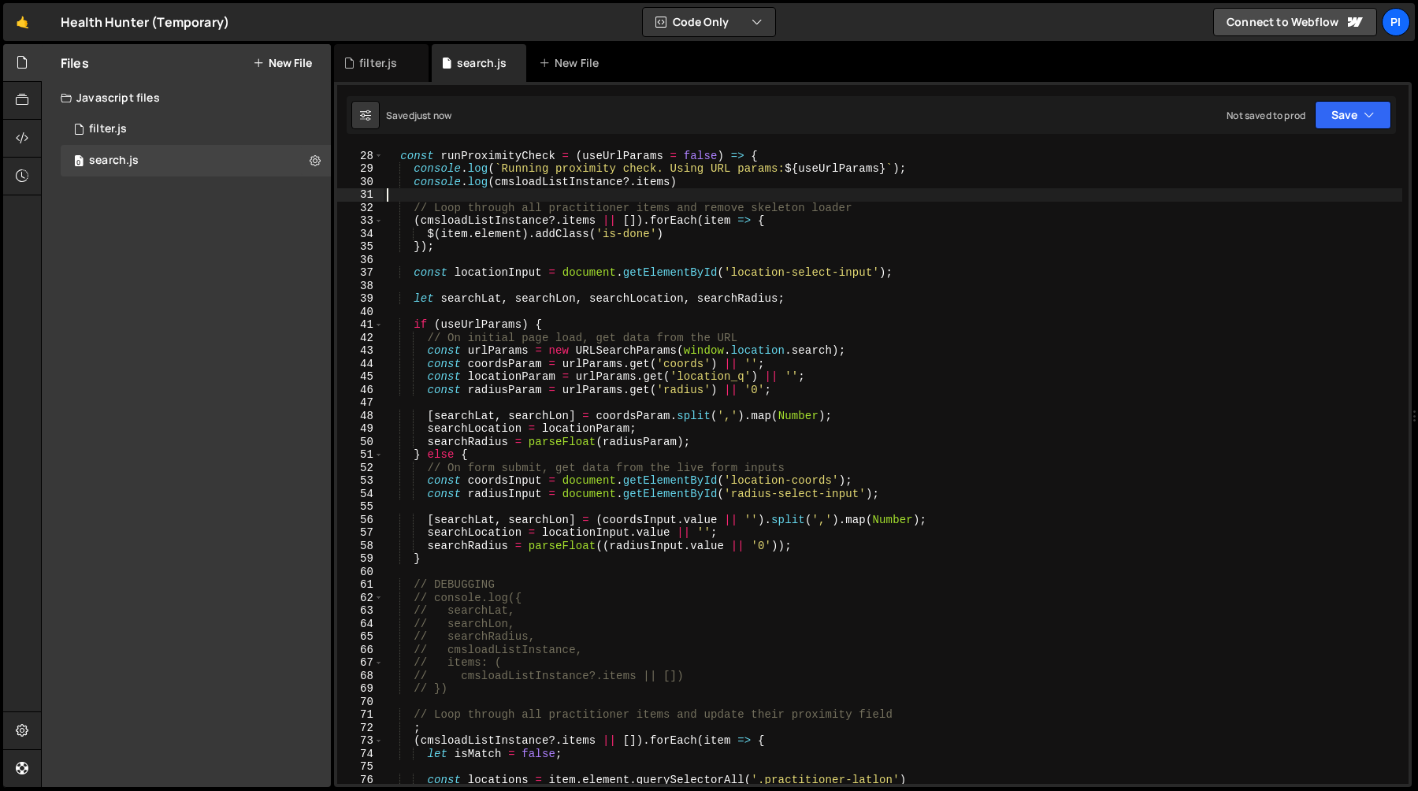
scroll to position [474, 0]
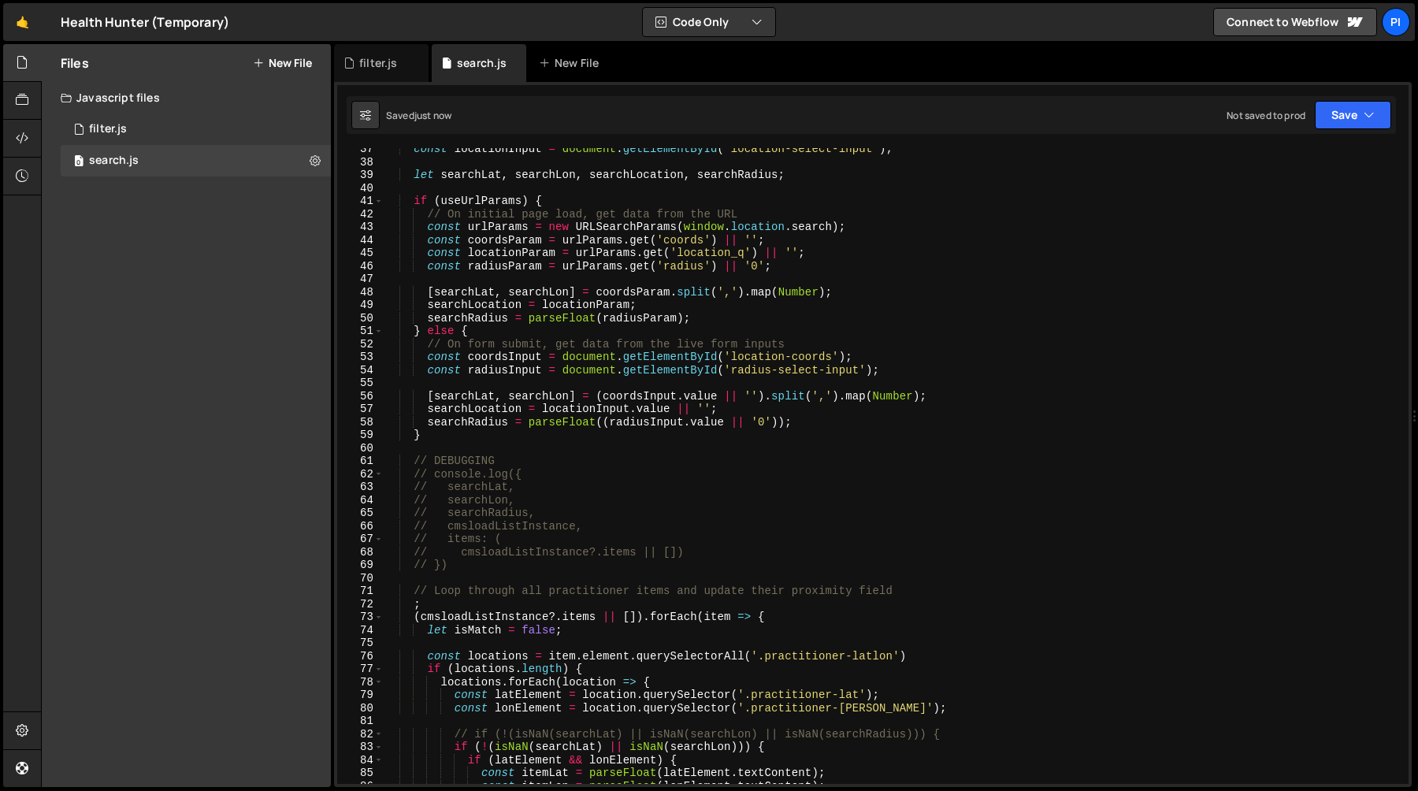
click at [494, 562] on div "const locationInput = document . getElementById ( 'location-select-input' ) ; l…" at bounding box center [893, 474] width 1019 height 662
click at [431, 448] on div "const locationInput = document . getElementById ( 'location-select-input' ) ; l…" at bounding box center [893, 474] width 1019 height 662
type textarea "// DEBUGGING"
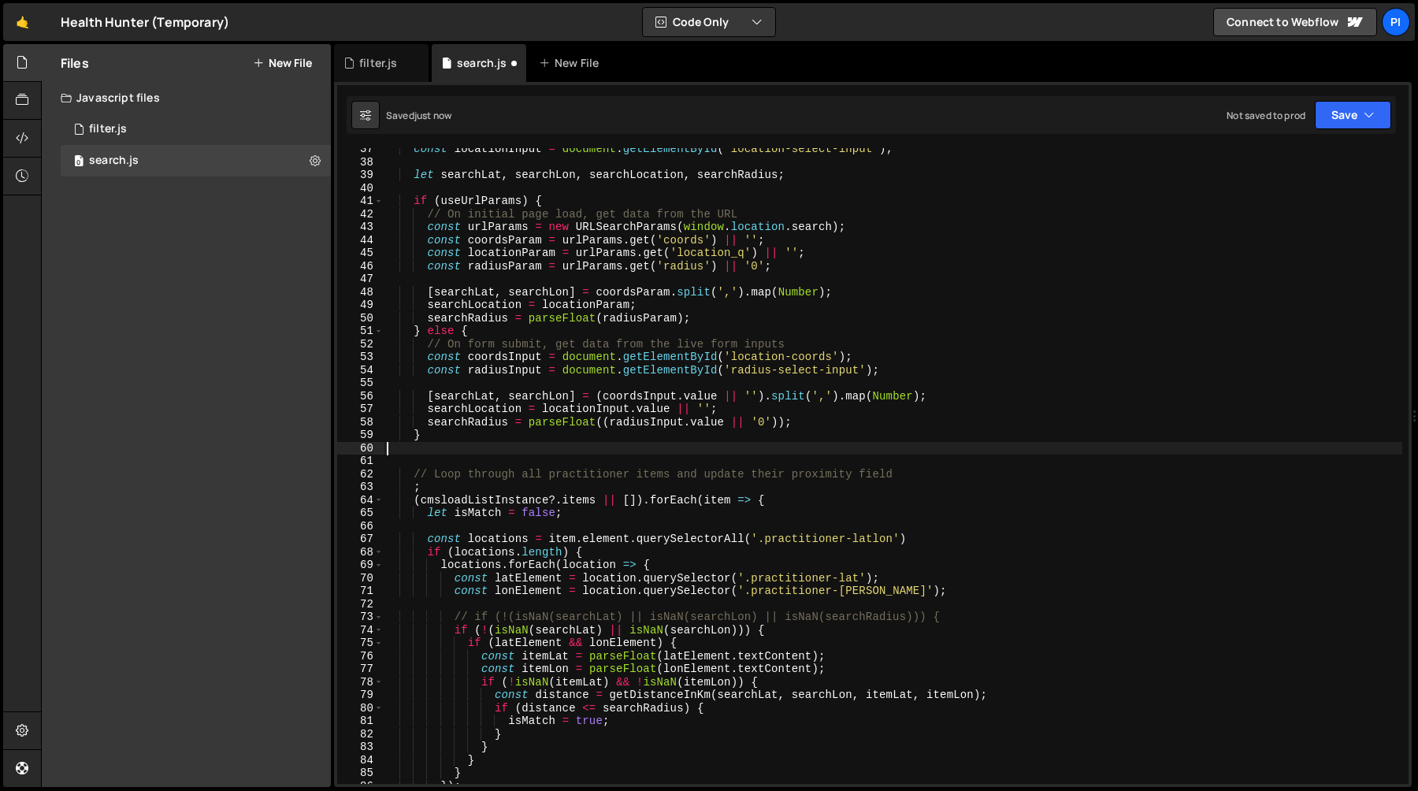
type textarea "}"
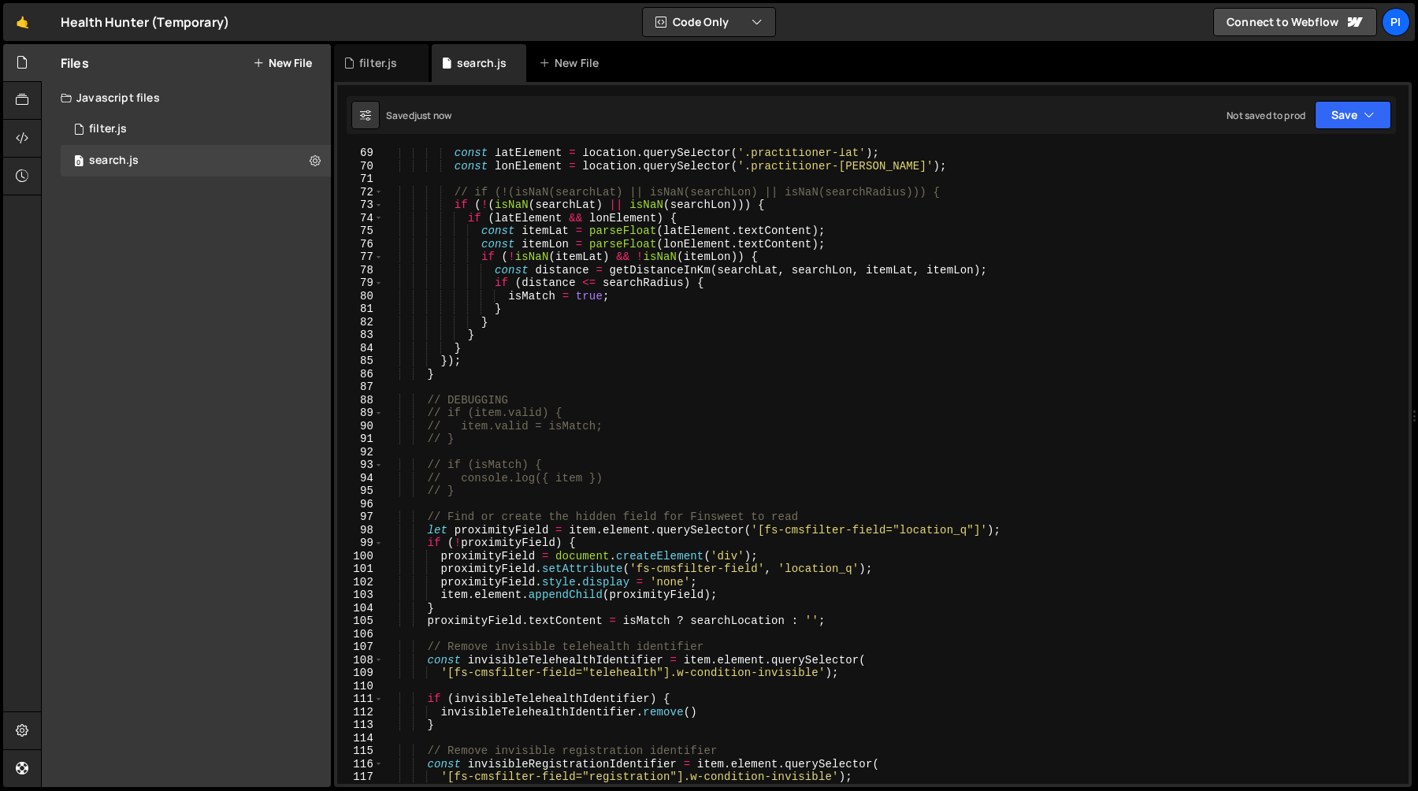
scroll to position [896, 0]
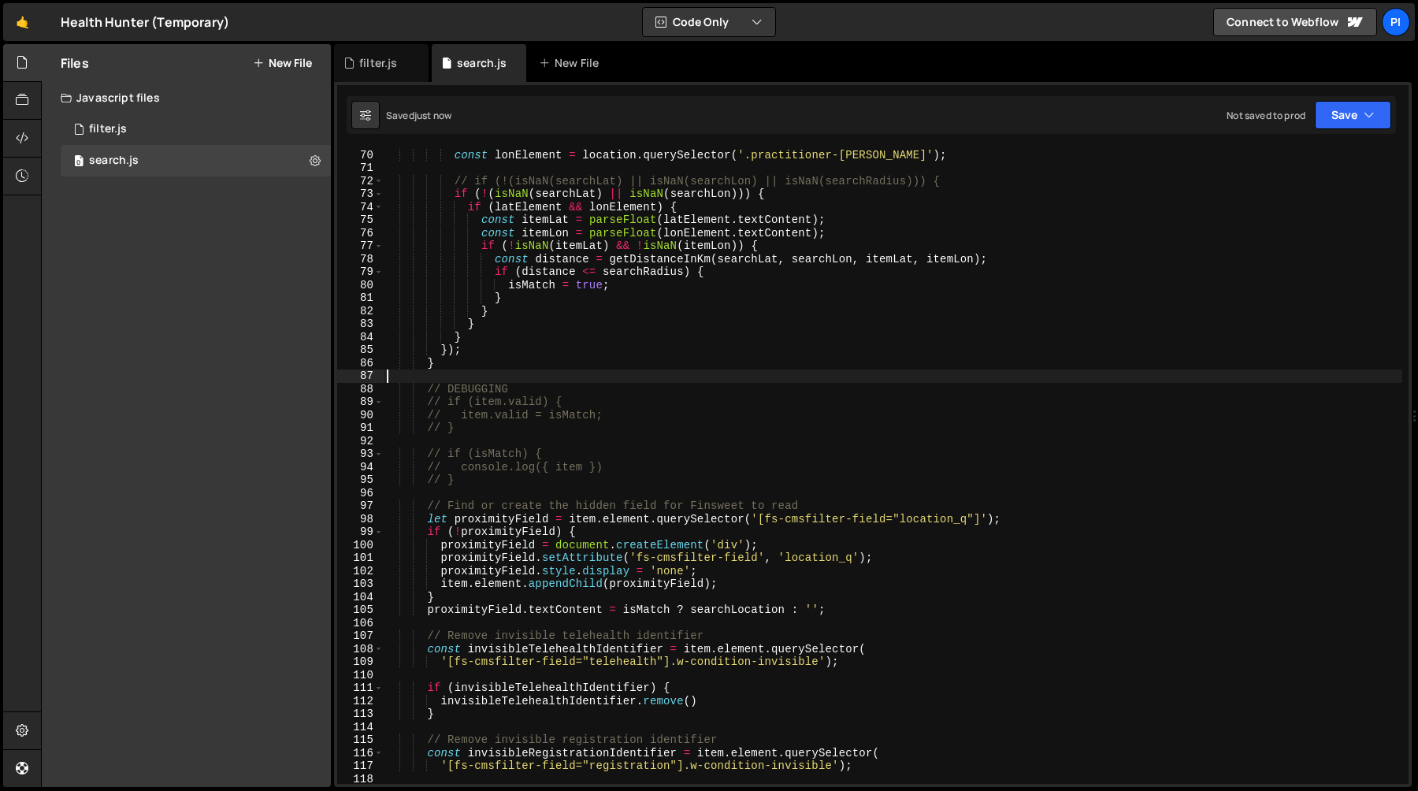
click at [441, 375] on div "const latElement = location . querySelector ( '.practitioner-lat' ) ; const lon…" at bounding box center [893, 467] width 1019 height 662
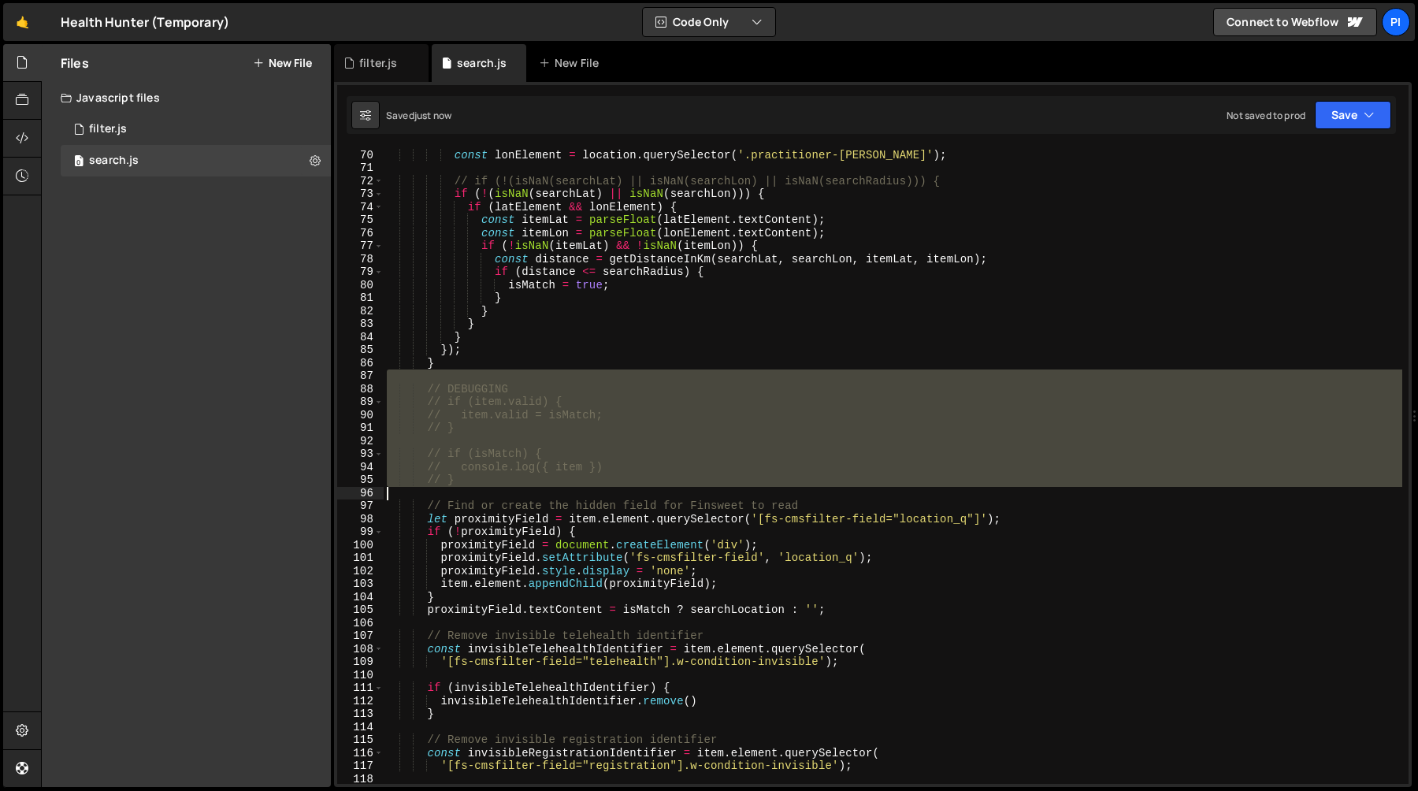
click at [477, 488] on div "const latElement = location . querySelector ( '.practitioner-lat' ) ; const lon…" at bounding box center [893, 467] width 1019 height 662
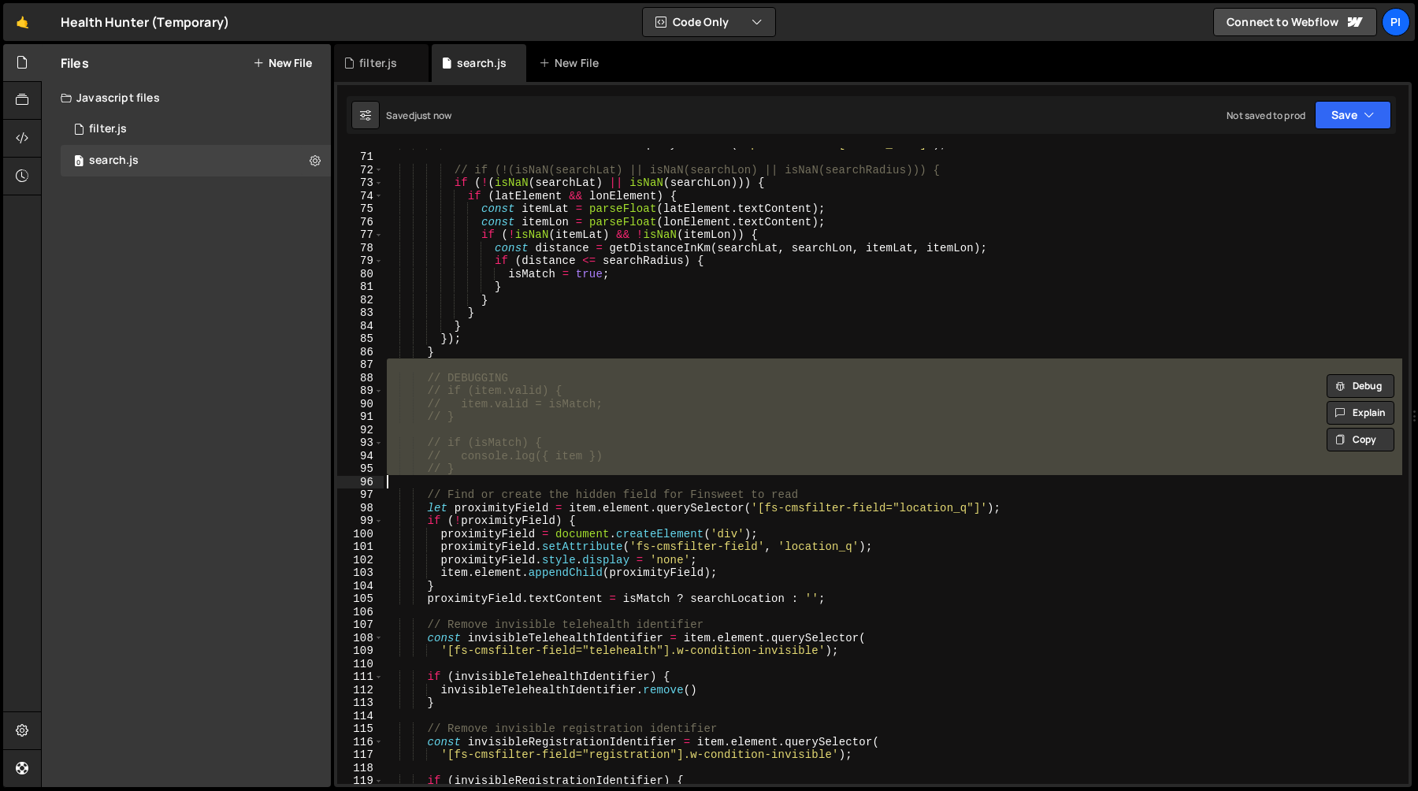
scroll to position [931, 0]
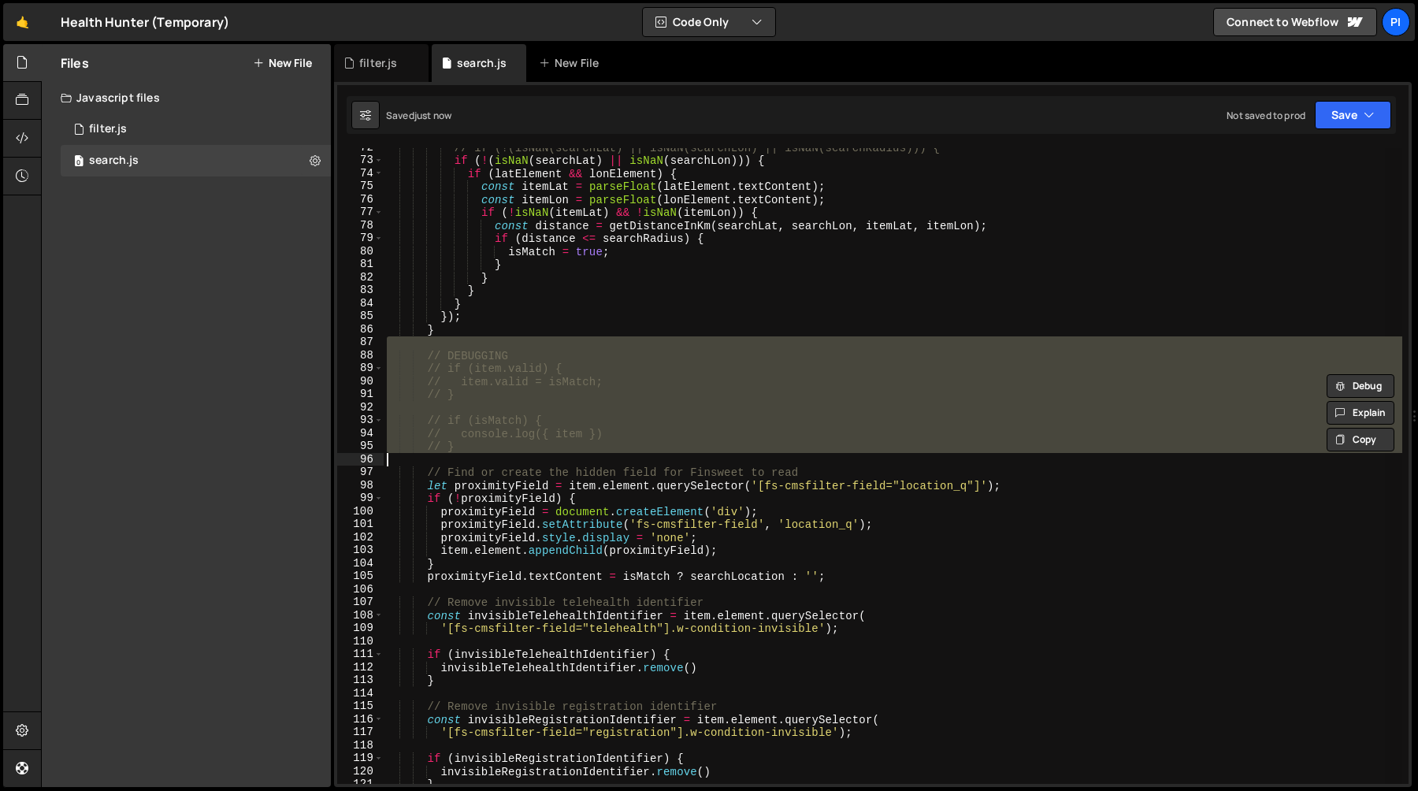
click at [538, 351] on div "// if (!(isNaN(searchLat) || isNaN(searchLon) || isNaN(searchRadius))) { if ( !…" at bounding box center [893, 466] width 1019 height 636
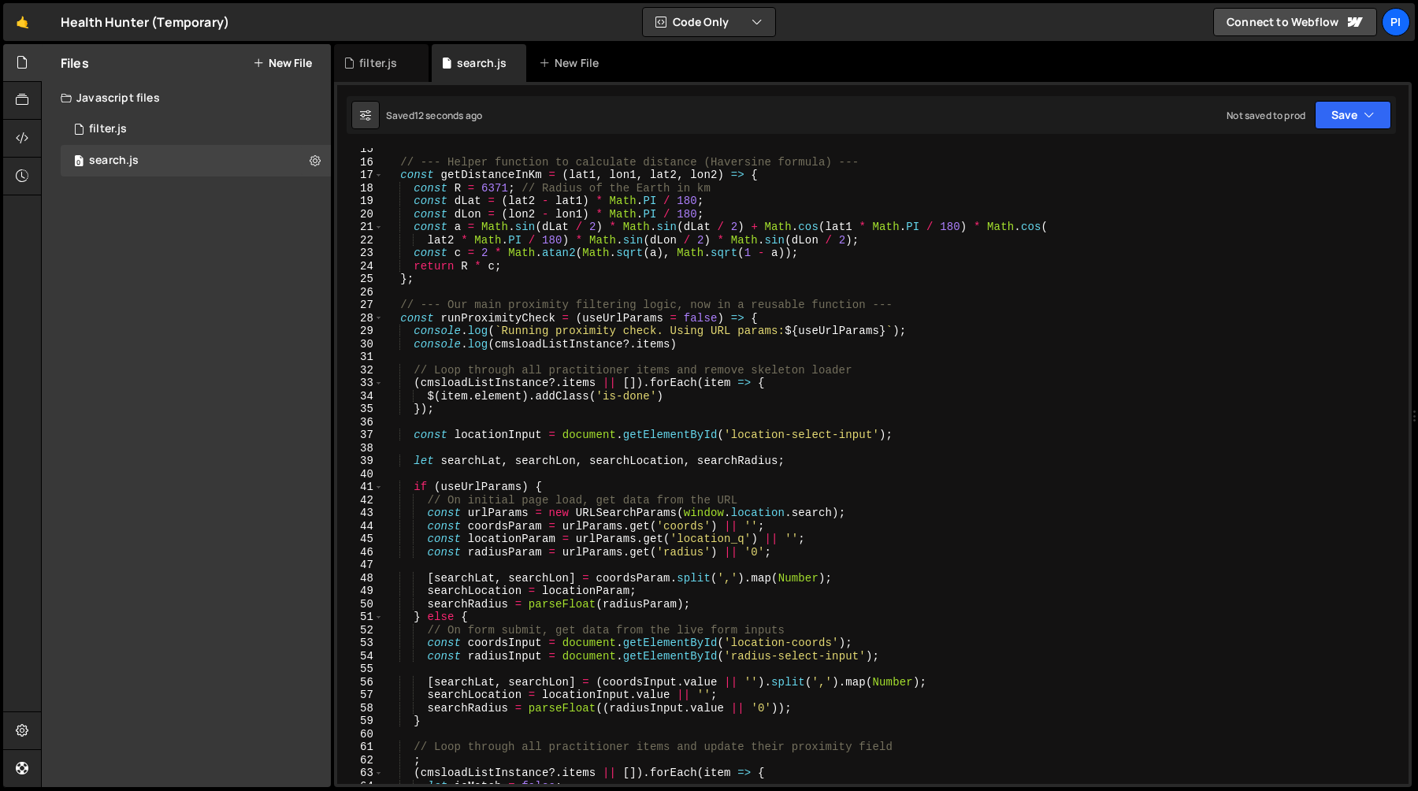
scroll to position [186, 0]
click at [398, 324] on div "// --- Helper function to calculate distance (Haversine formula) --- const getD…" at bounding box center [893, 475] width 1019 height 662
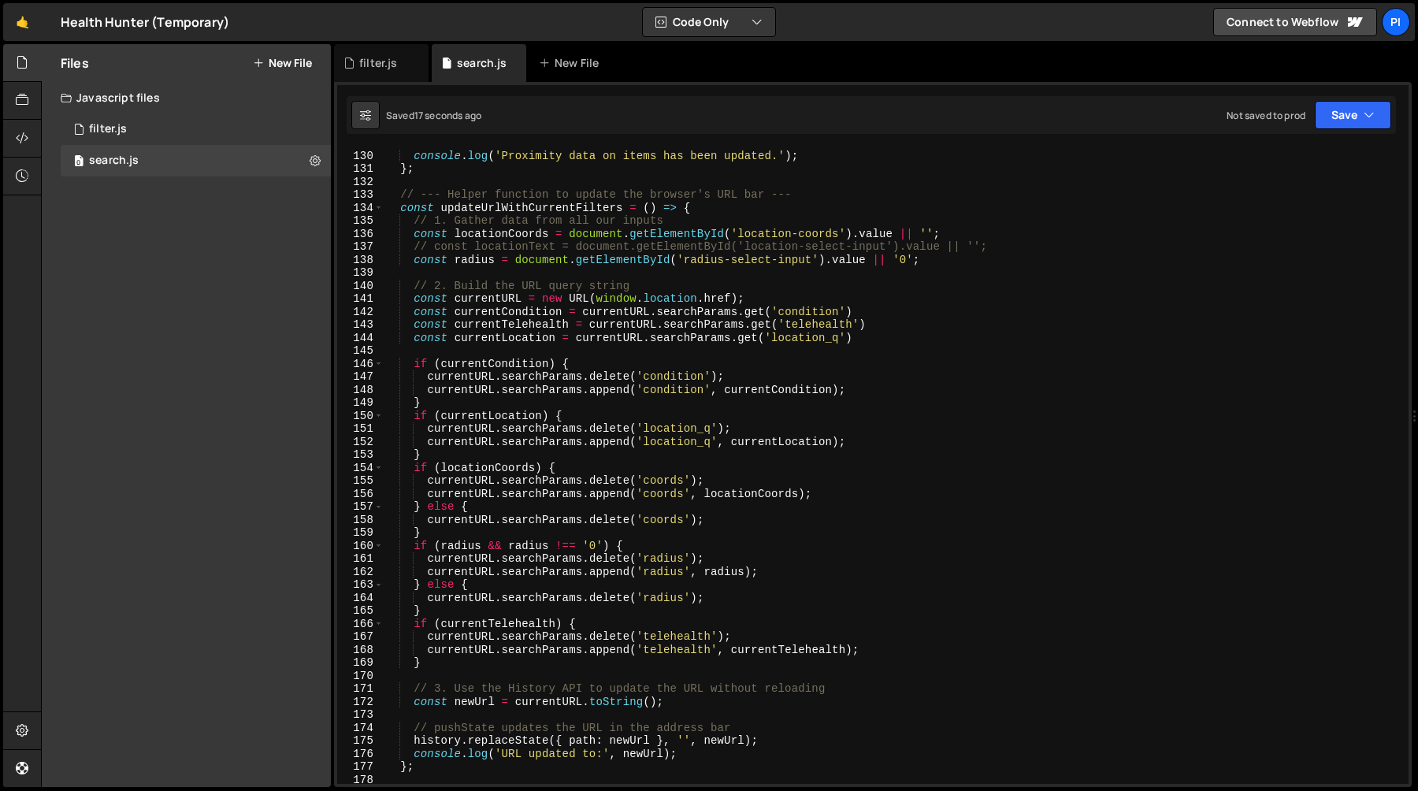
scroll to position [1448, 0]
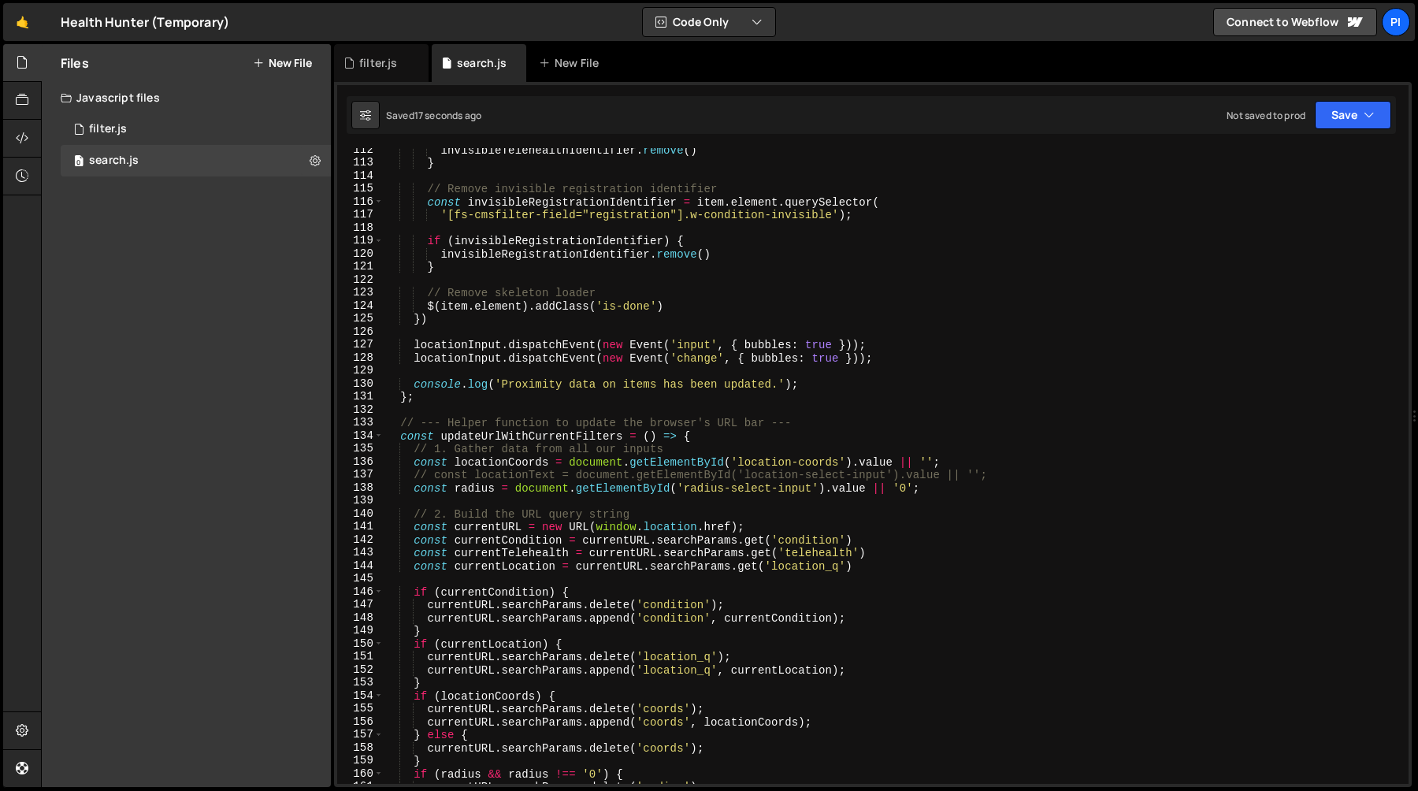
click at [431, 389] on div "invisibleTelehealthIdentifier . remove ( ) } // Remove invisible registration i…" at bounding box center [893, 474] width 1019 height 662
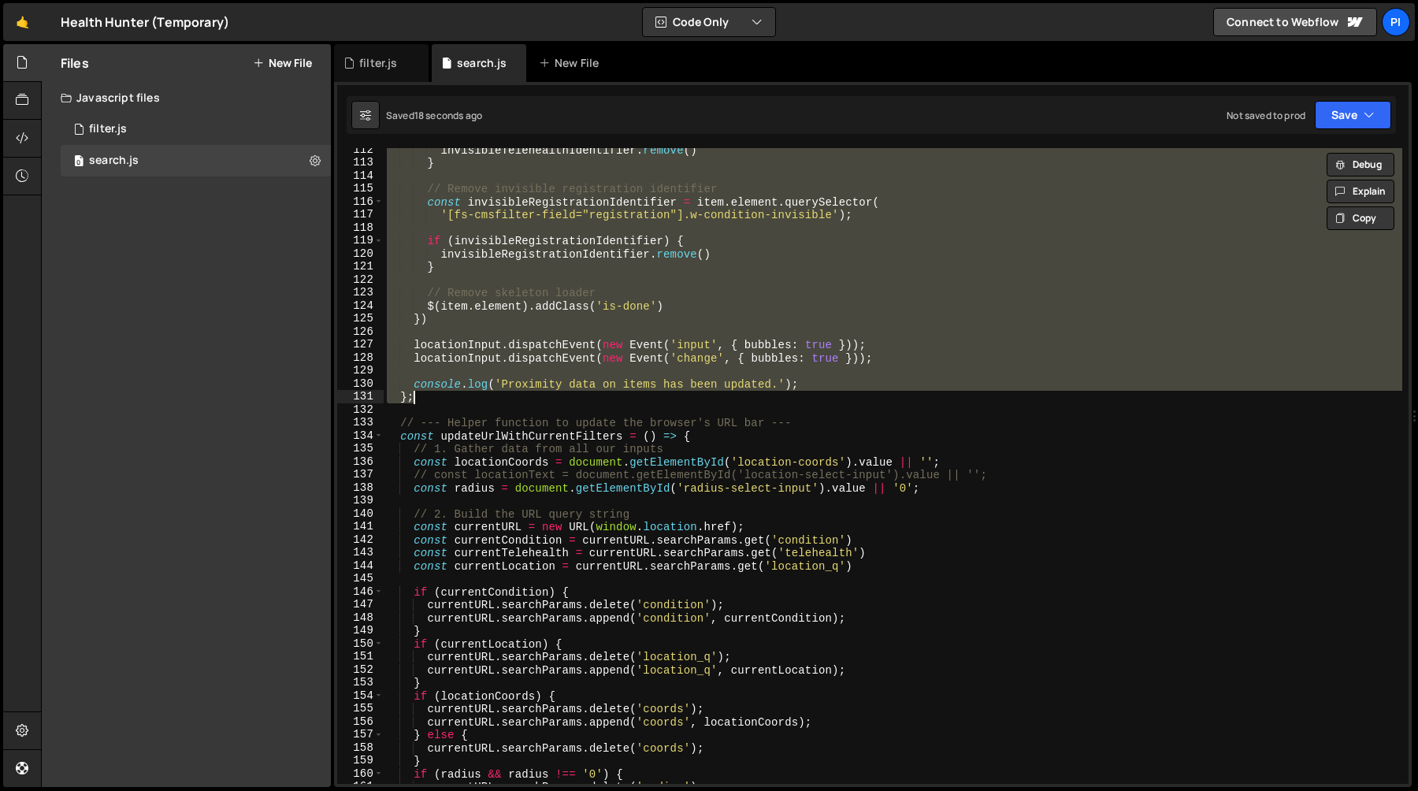
click at [433, 398] on div "invisibleTelehealthIdentifier . remove ( ) } // Remove invisible registration i…" at bounding box center [893, 474] width 1019 height 662
click at [433, 398] on div "invisibleTelehealthIdentifier . remove ( ) } // Remove invisible registration i…" at bounding box center [893, 466] width 1019 height 636
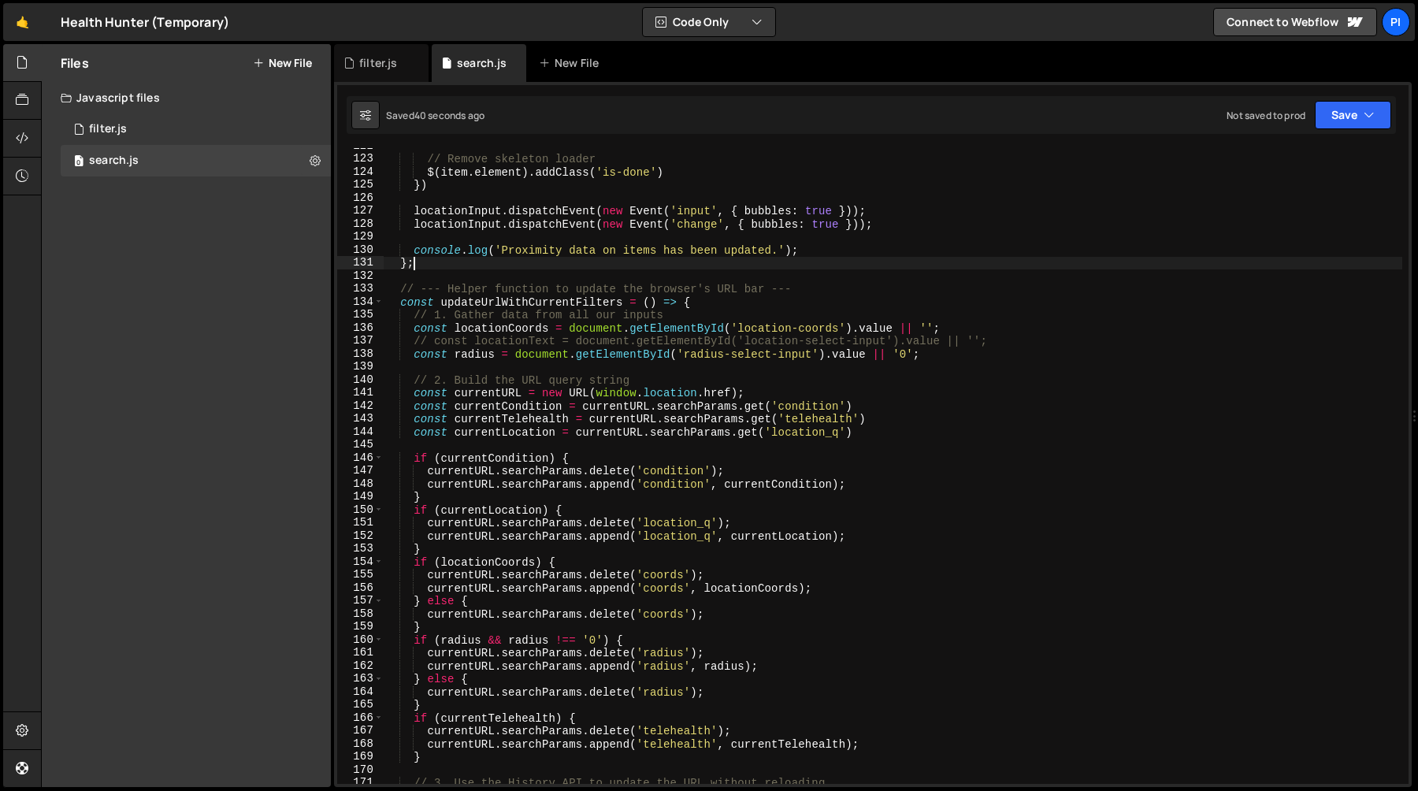
scroll to position [1582, 0]
click at [400, 296] on div "// Remove skeleton loader $ ( item . element ) . addClass ( 'is-done' ) }) loca…" at bounding box center [893, 470] width 1019 height 662
click at [400, 288] on div "// Remove skeleton loader $ ( item . element ) . addClass ( 'is-done' ) }) loca…" at bounding box center [893, 470] width 1019 height 662
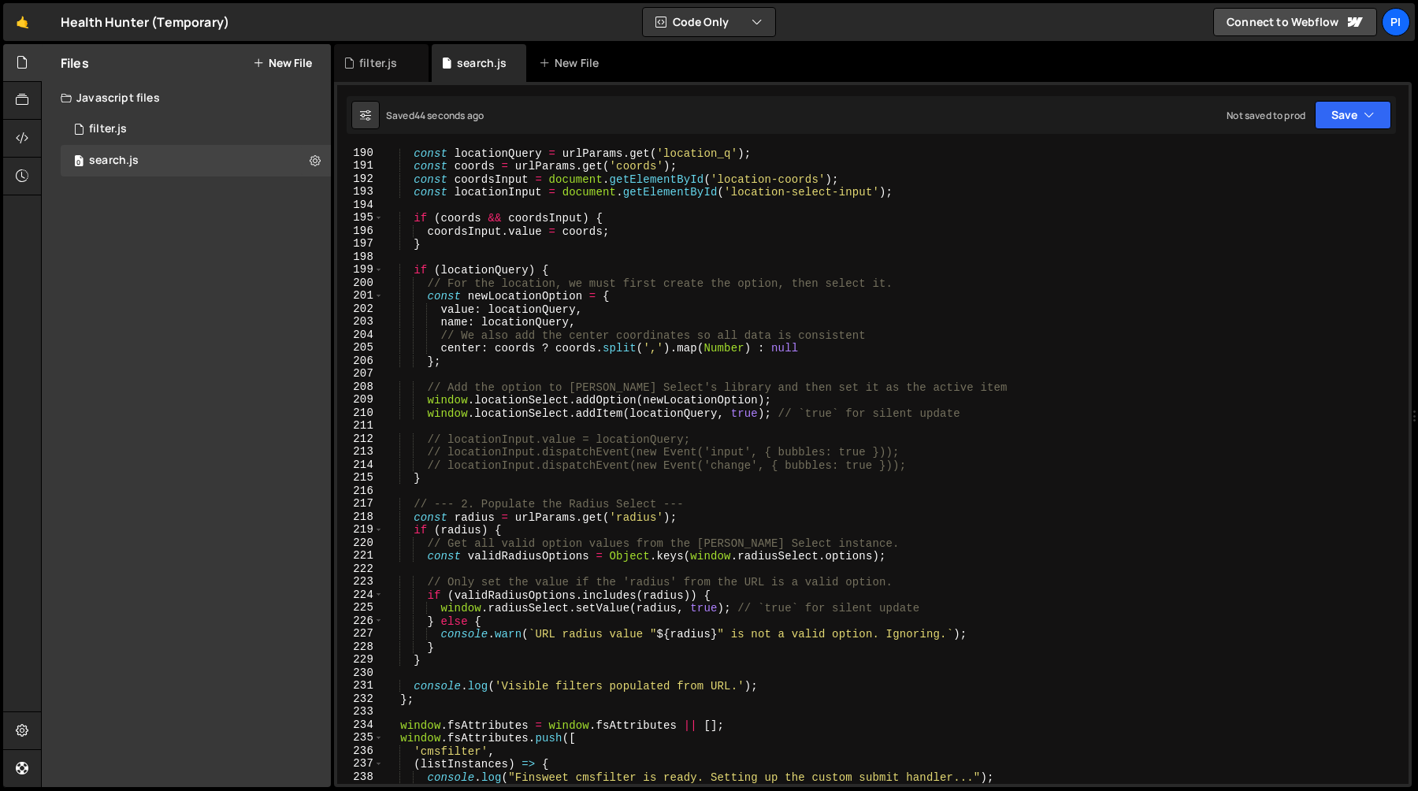
scroll to position [2460, 0]
click at [944, 471] on div "const locationQuery = urlParams . get ( 'location_q' ) ; const coords = urlPara…" at bounding box center [893, 477] width 1019 height 662
click at [948, 459] on div "const locationQuery = urlParams . get ( 'location_q' ) ; const coords = urlPara…" at bounding box center [893, 477] width 1019 height 662
click at [891, 429] on div "const locationQuery = urlParams . get ( 'location_q' ) ; const coords = urlPara…" at bounding box center [893, 477] width 1019 height 662
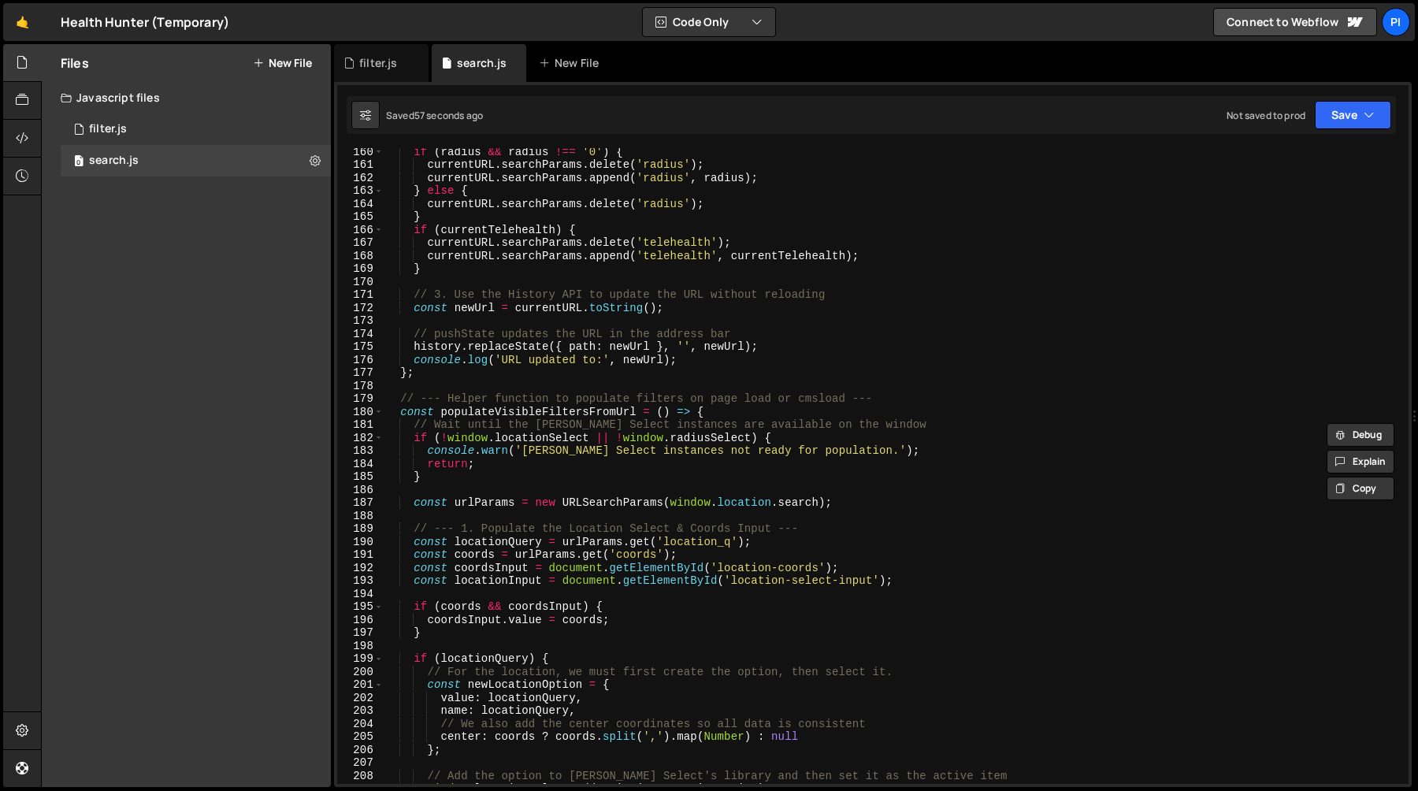
scroll to position [2070, 0]
click at [377, 409] on span at bounding box center [378, 412] width 9 height 13
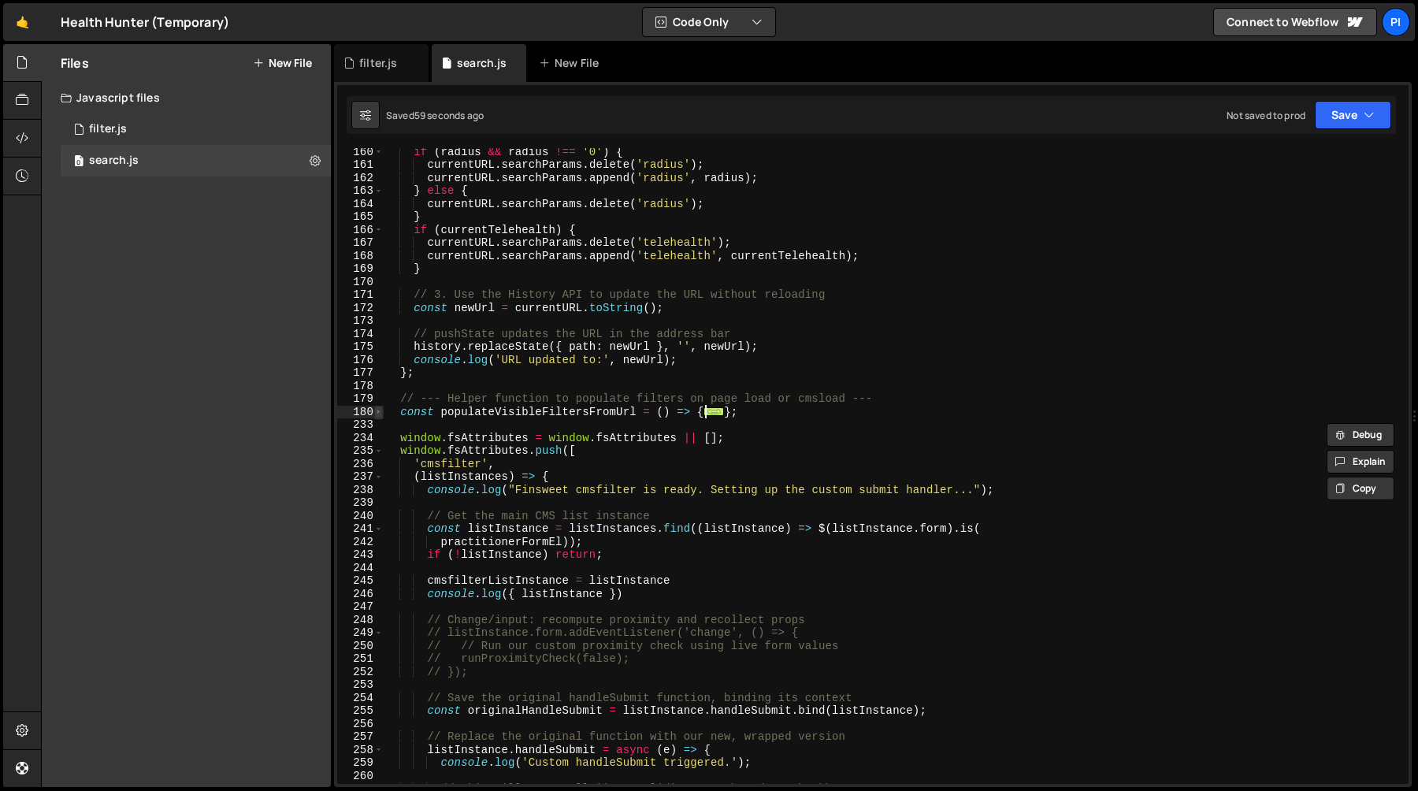
click at [377, 409] on span at bounding box center [378, 412] width 9 height 13
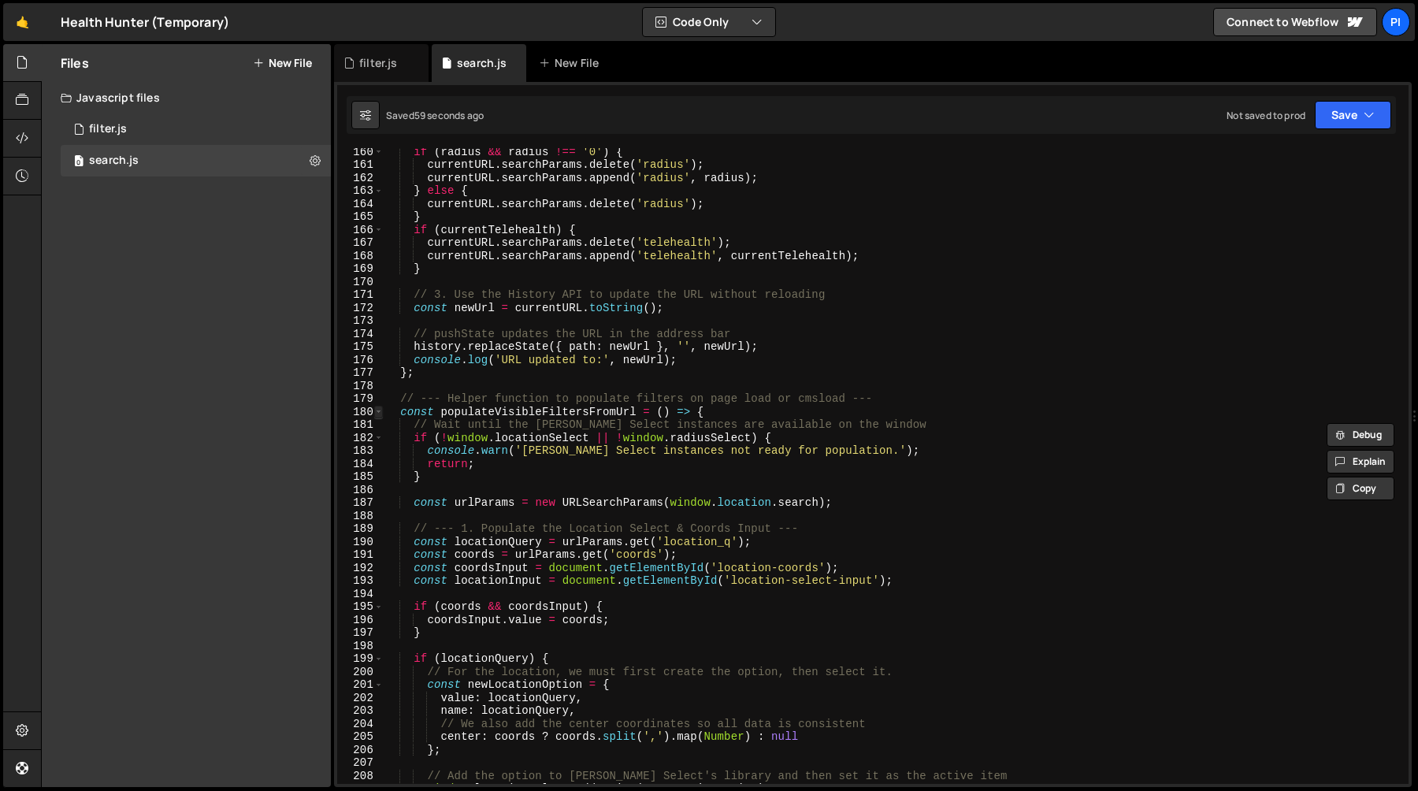
click at [377, 409] on span at bounding box center [378, 412] width 9 height 13
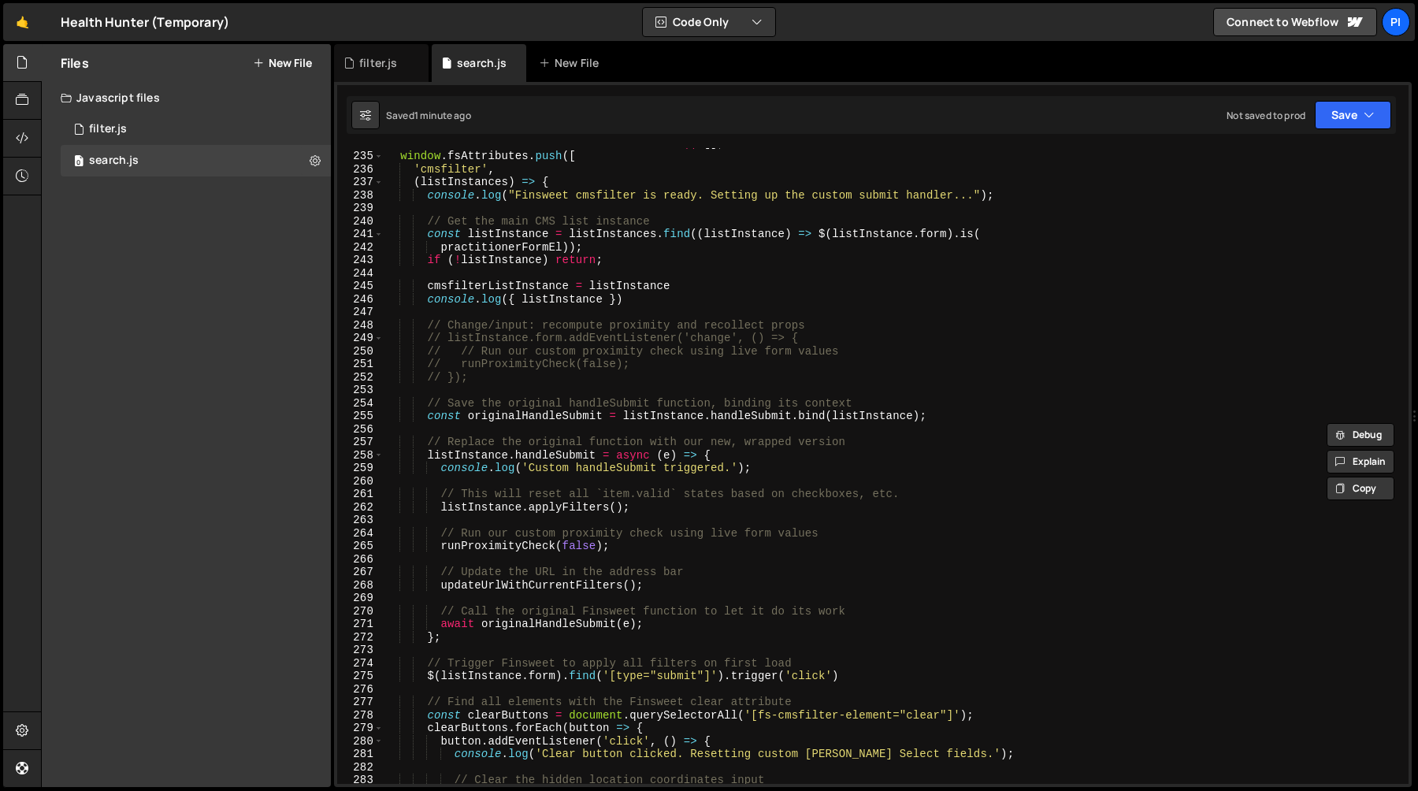
scroll to position [2365, 0]
click at [530, 381] on div "window . fsAttributes = window . fsAttributes || [ ] ; window . fsAttributes . …" at bounding box center [893, 467] width 1019 height 662
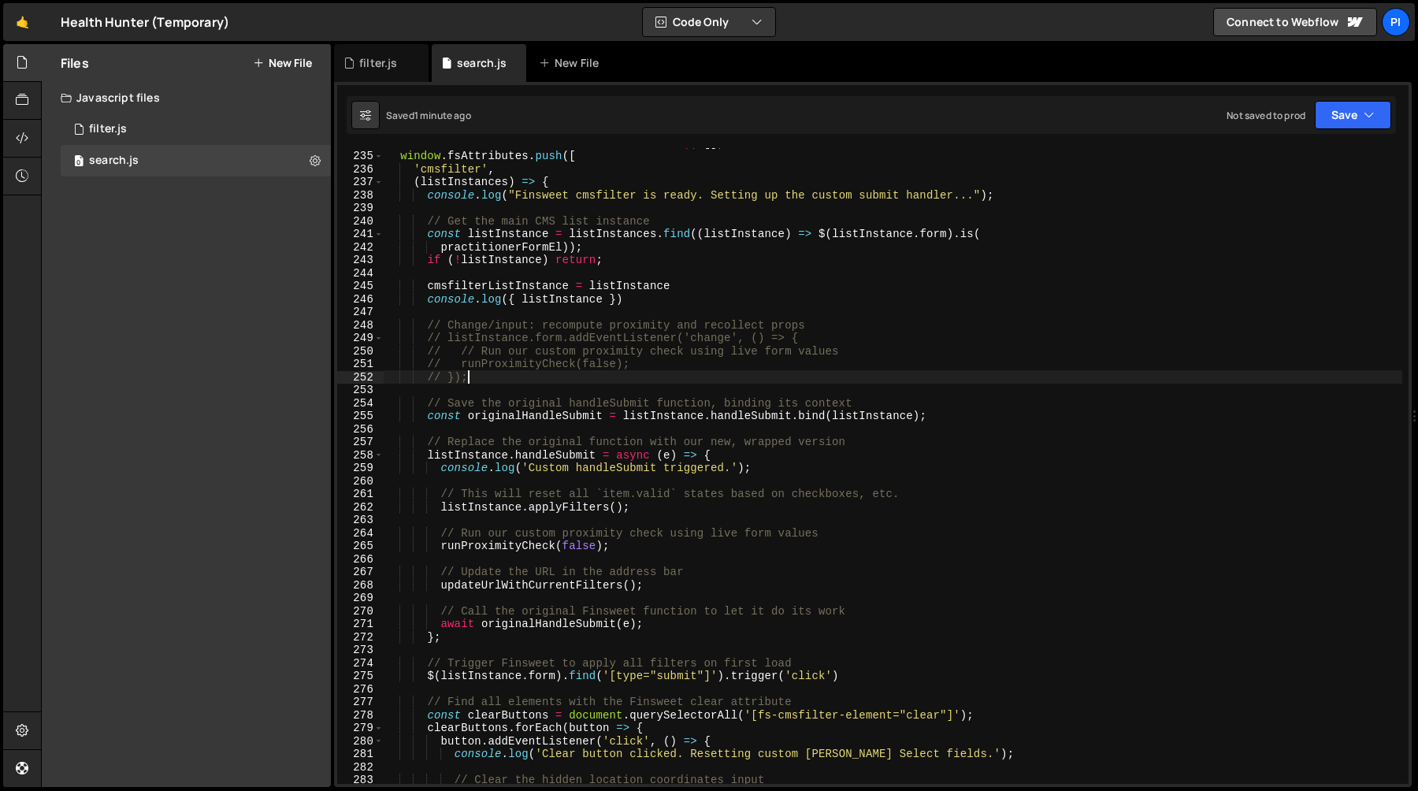
click at [416, 327] on div "window . fsAttributes = window . fsAttributes || [ ] ; window . fsAttributes . …" at bounding box center [893, 467] width 1019 height 662
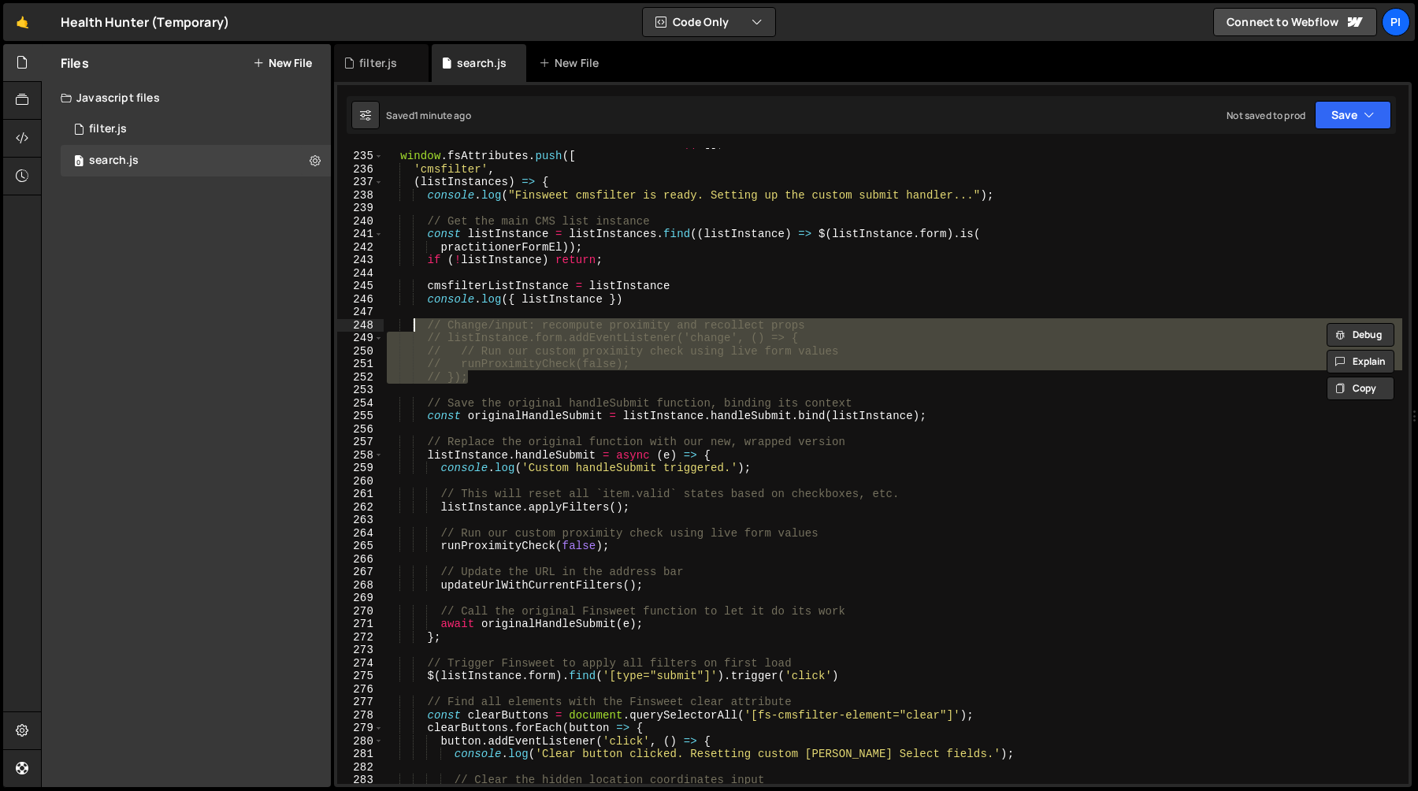
click at [522, 326] on div "window . fsAttributes = window . fsAttributes || [ ] ; window . fsAttributes . …" at bounding box center [893, 466] width 1019 height 636
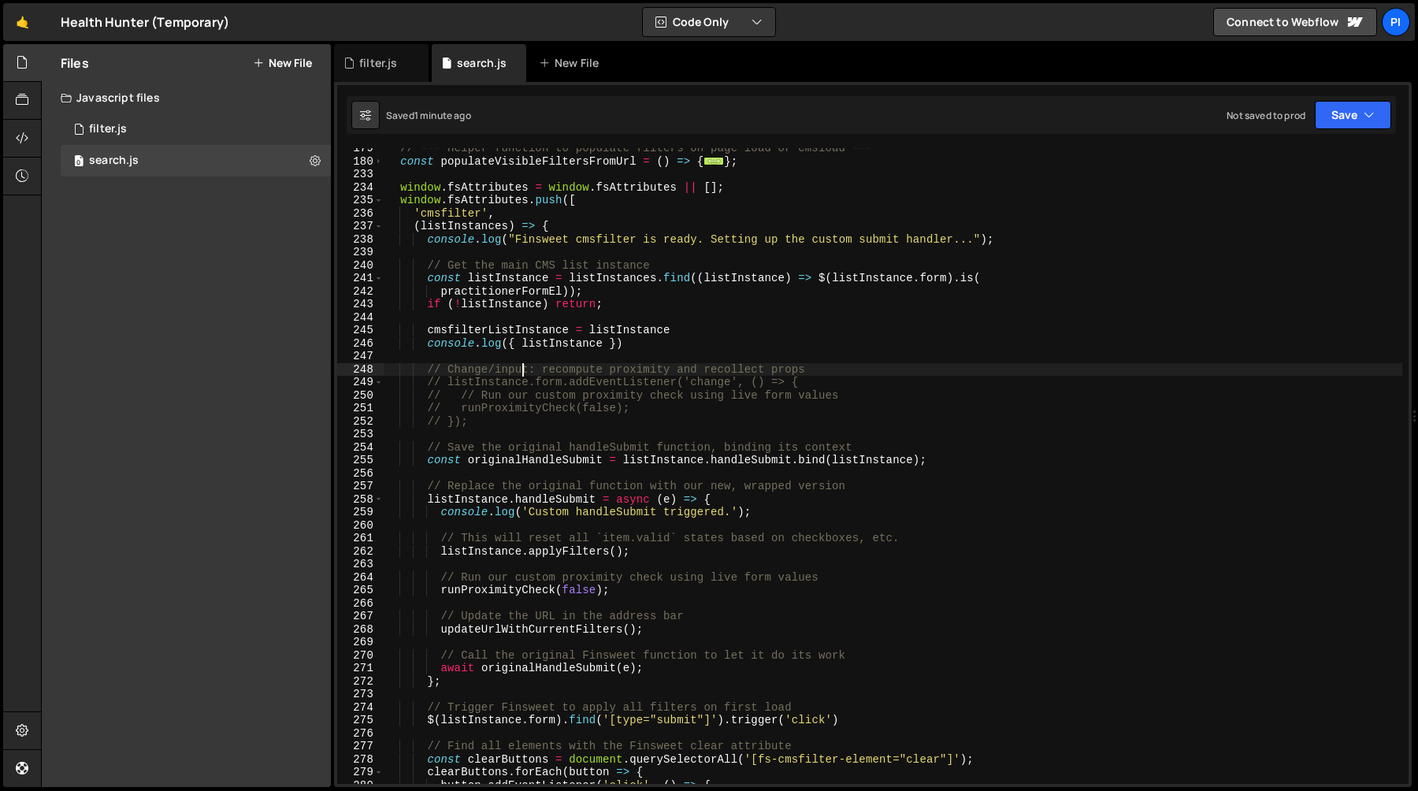
scroll to position [2298, 0]
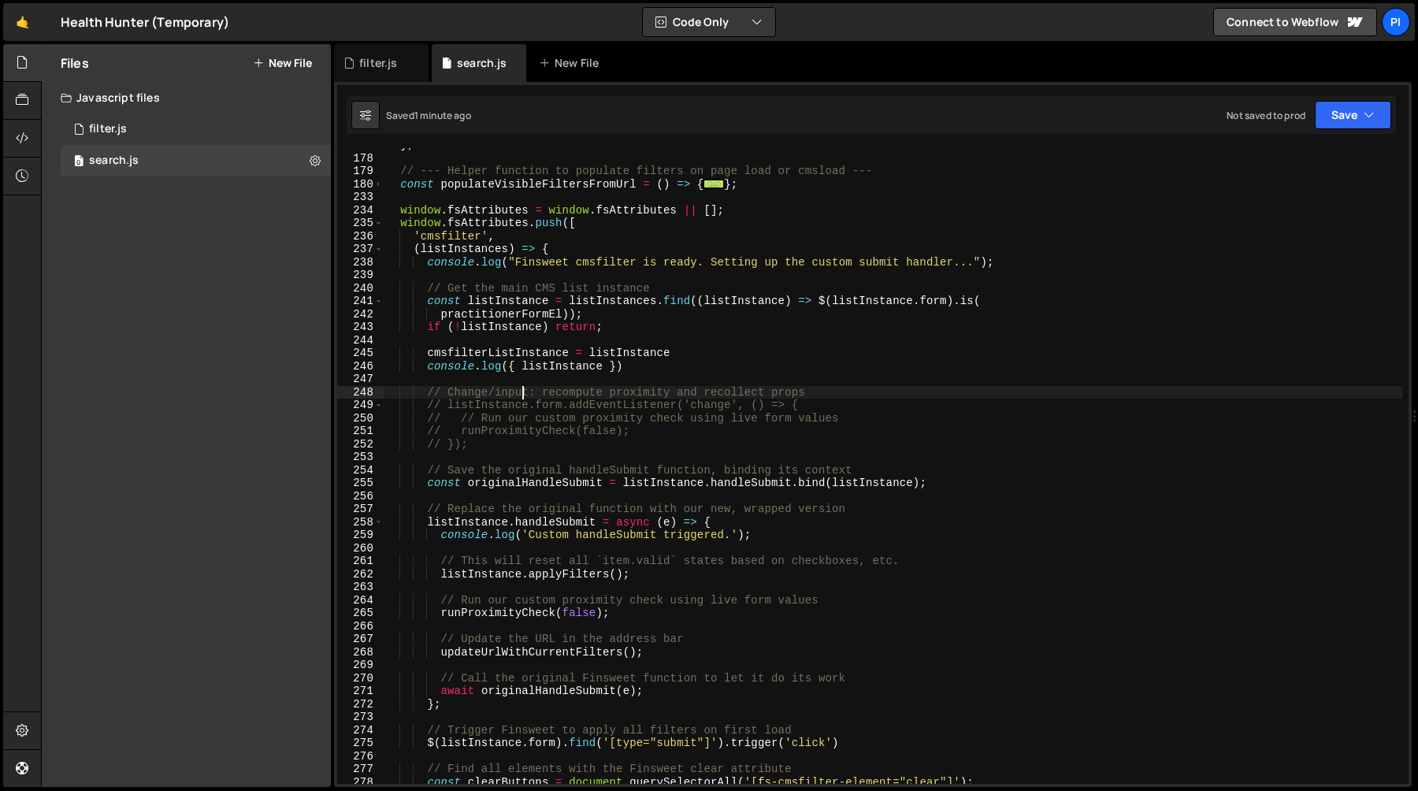
click at [400, 222] on div "} ; // --- Helper function to populate filters on page load or cmsload --- cons…" at bounding box center [893, 470] width 1019 height 662
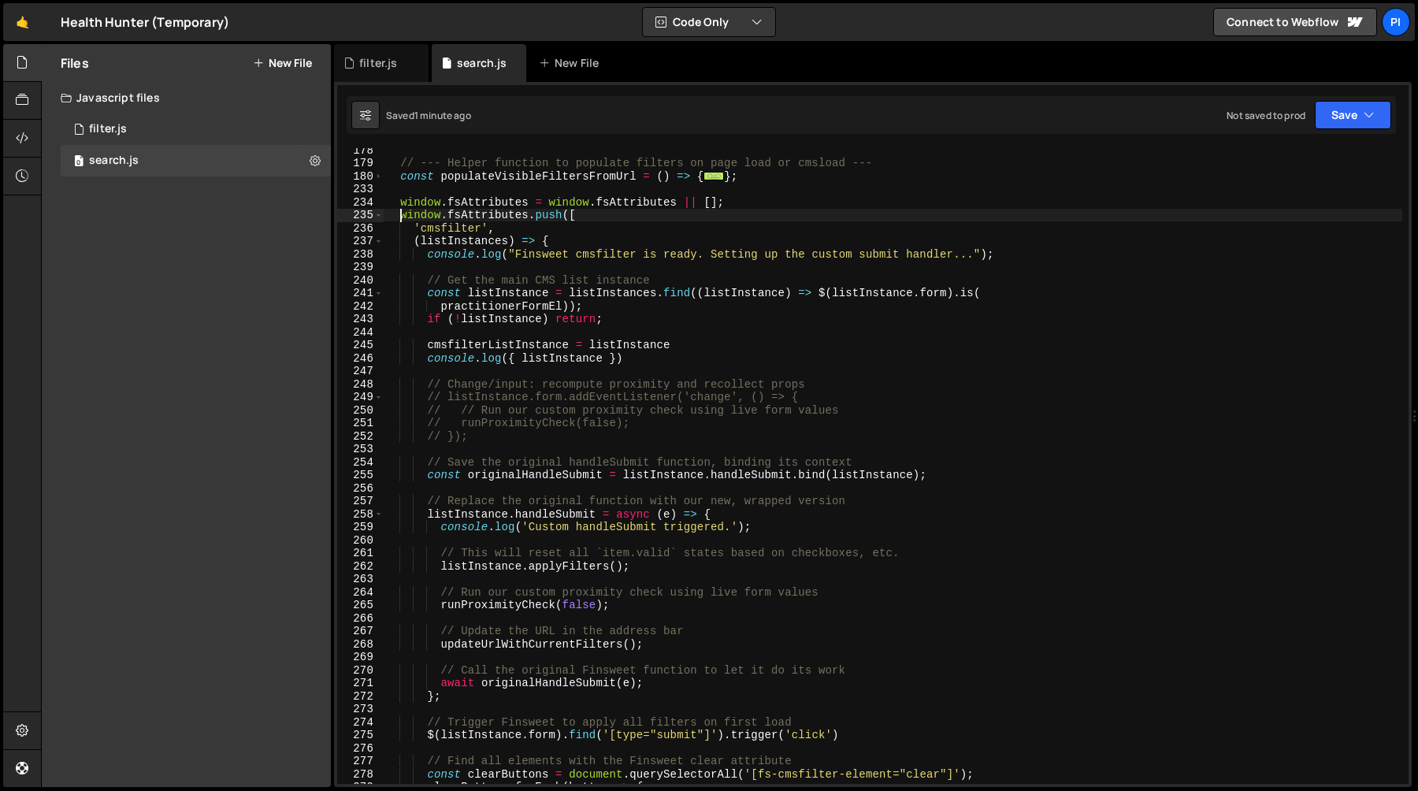
scroll to position [2308, 0]
click at [399, 200] on div "// --- Helper function to populate filters on page load or cmsload --- const po…" at bounding box center [893, 472] width 1019 height 662
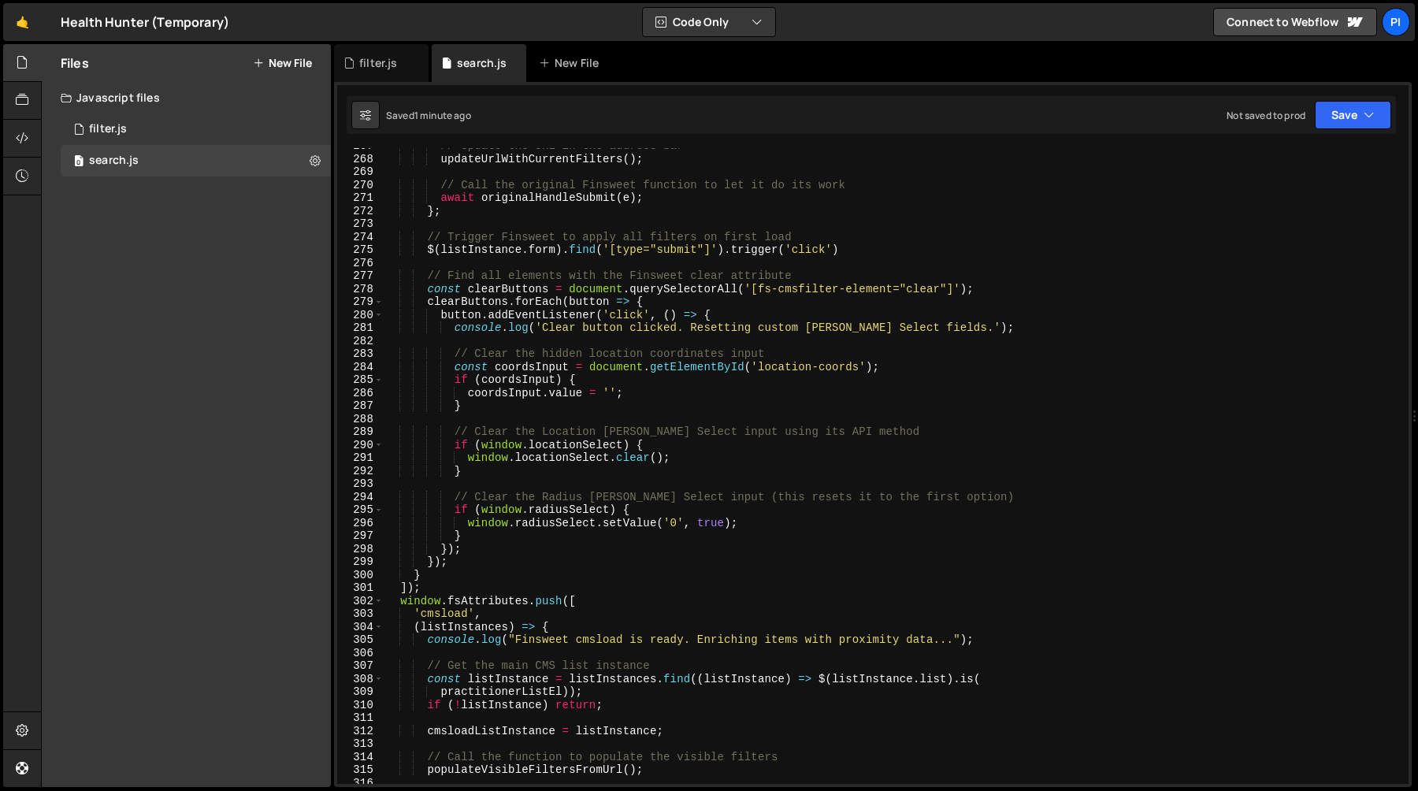
scroll to position [2846, 0]
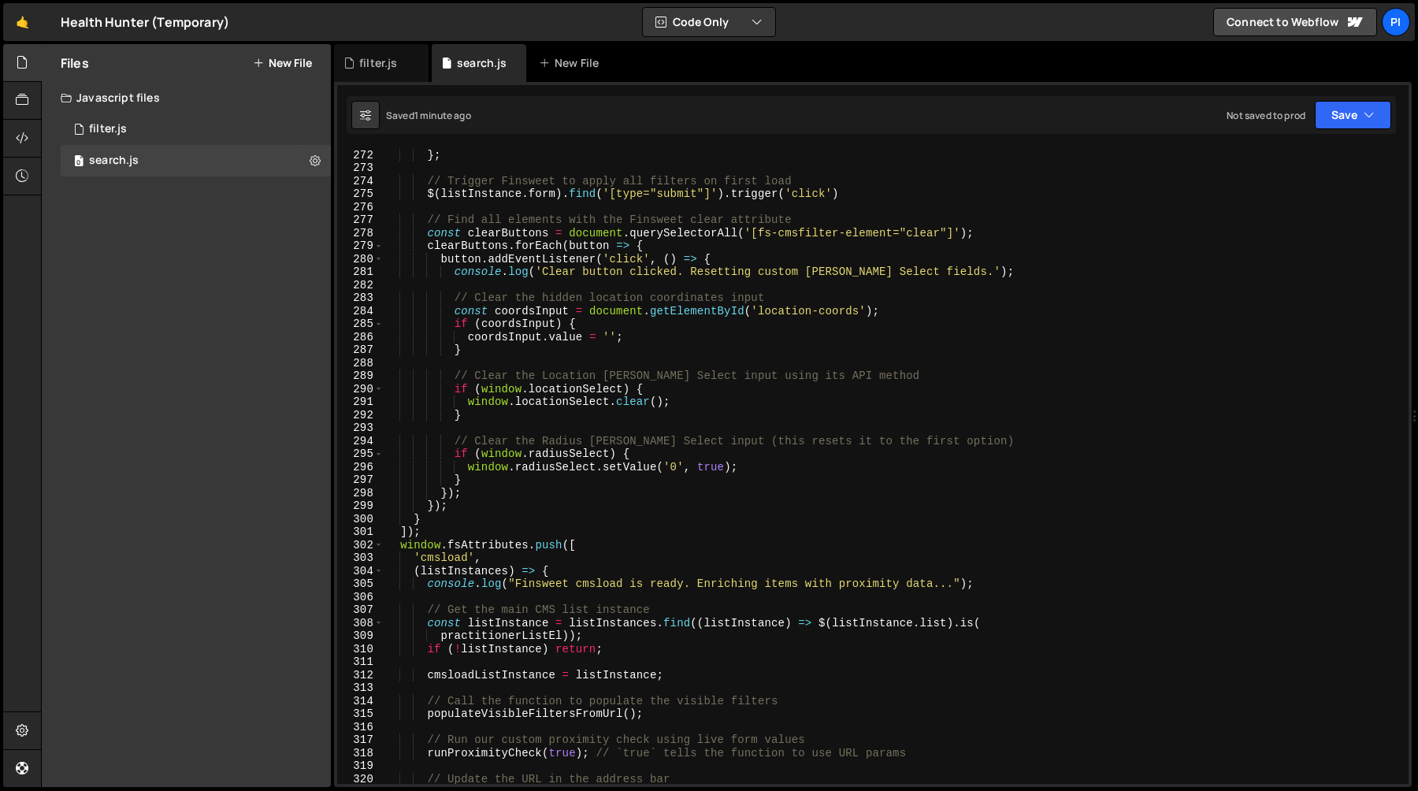
click at [429, 531] on div "await originalHandleSubmit ( e ) ; } ; // Trigger Finsweet to apply all filters…" at bounding box center [893, 467] width 1019 height 662
type textarea "} ]);"
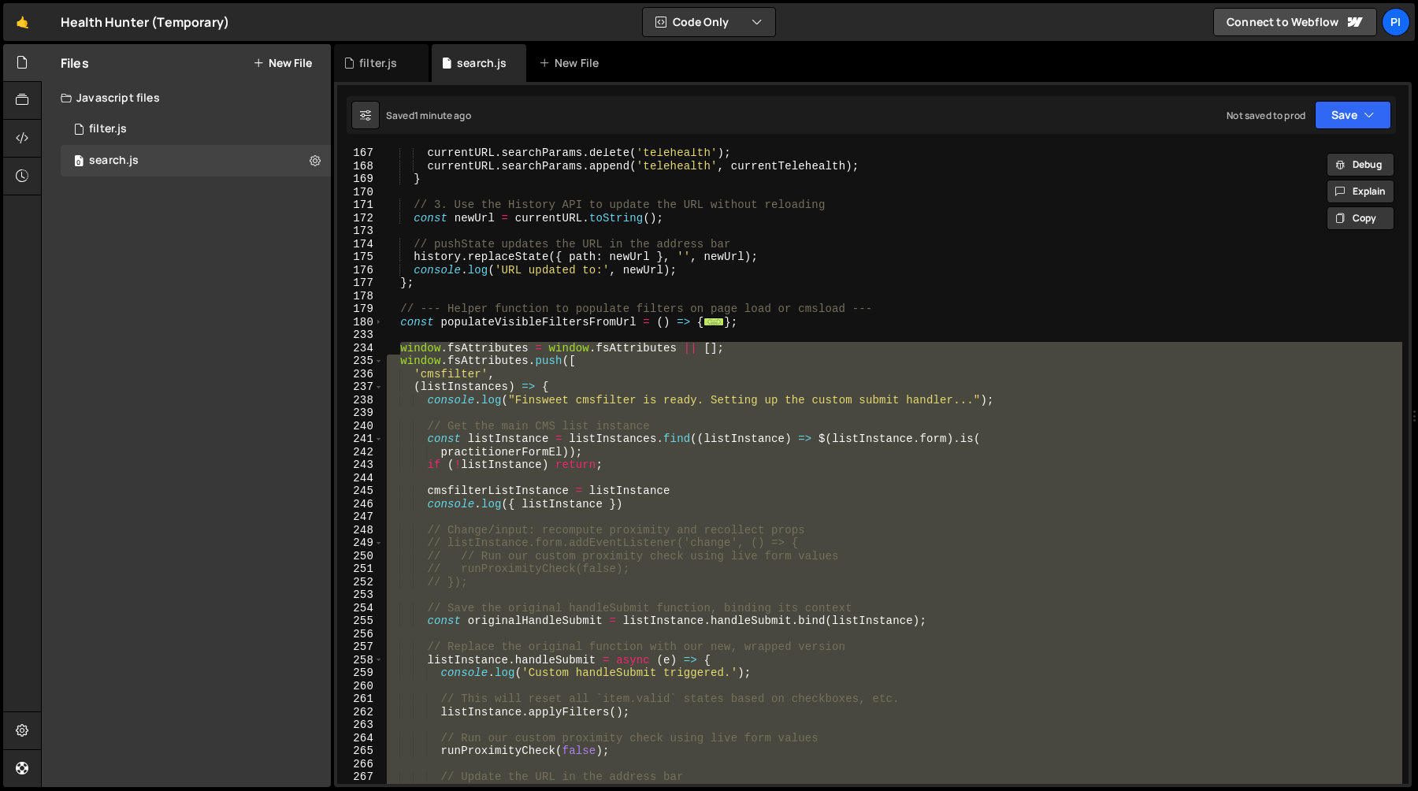
scroll to position [2151, 0]
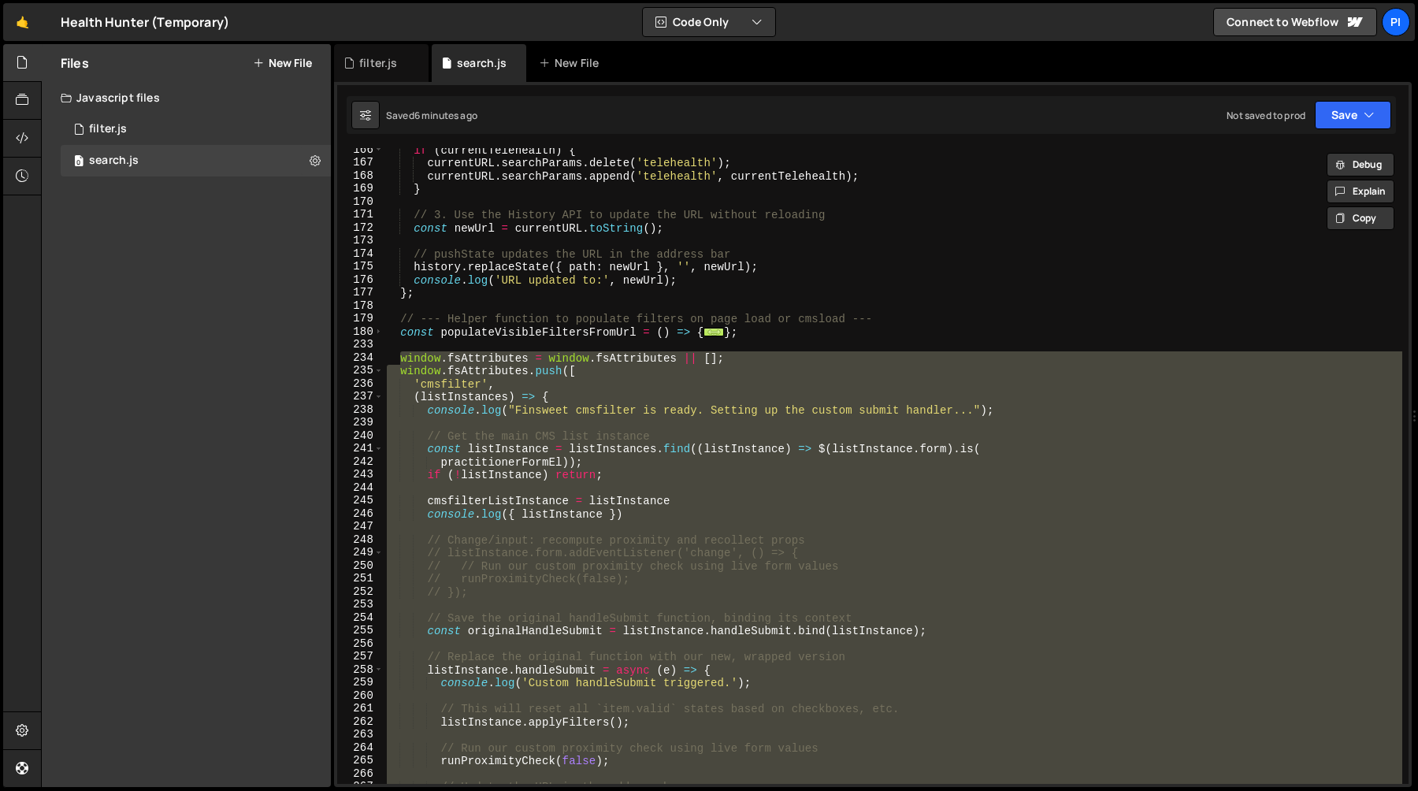
click at [720, 245] on div "if ( currentTelehealth ) { currentURL . searchParams . delete ( 'telehealth' ) …" at bounding box center [893, 474] width 1019 height 662
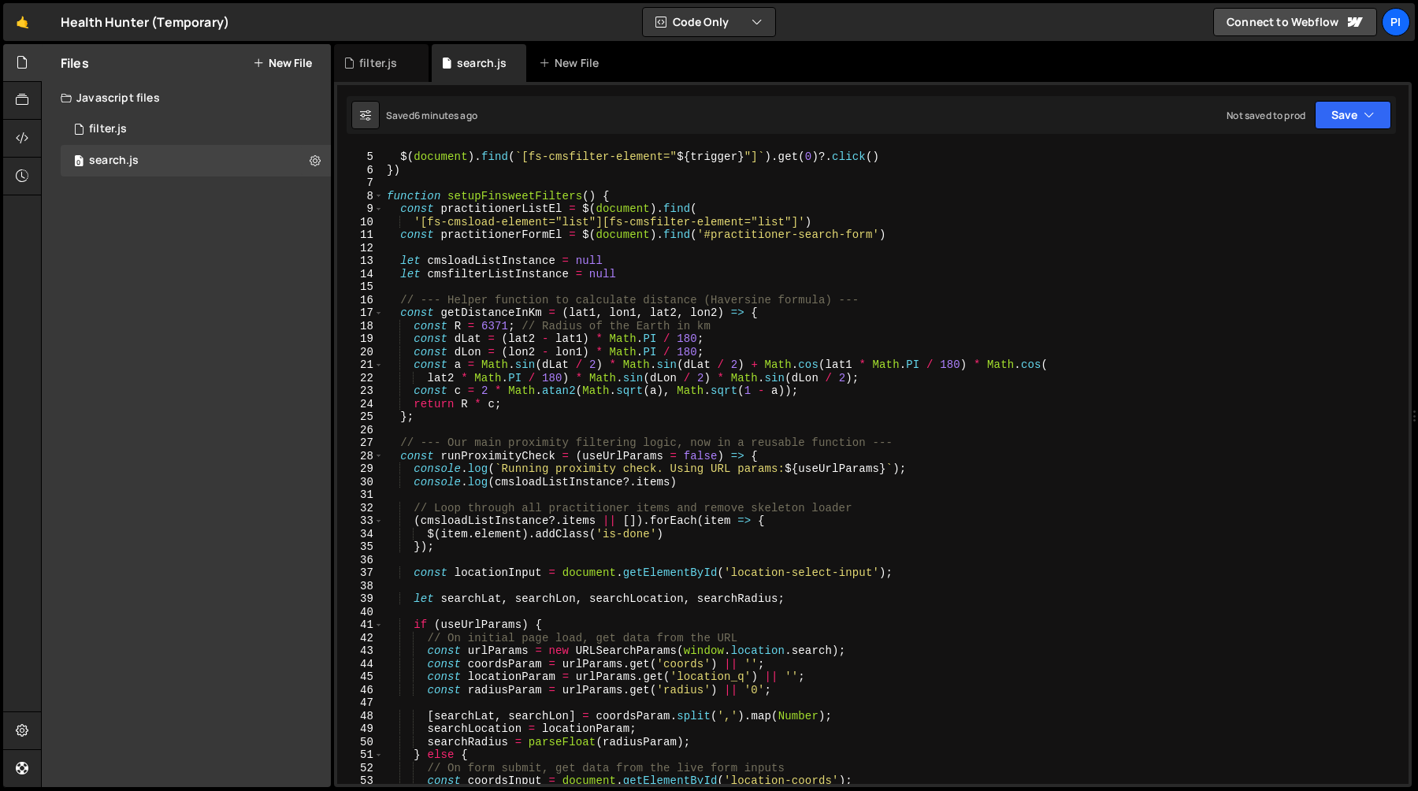
scroll to position [69, 0]
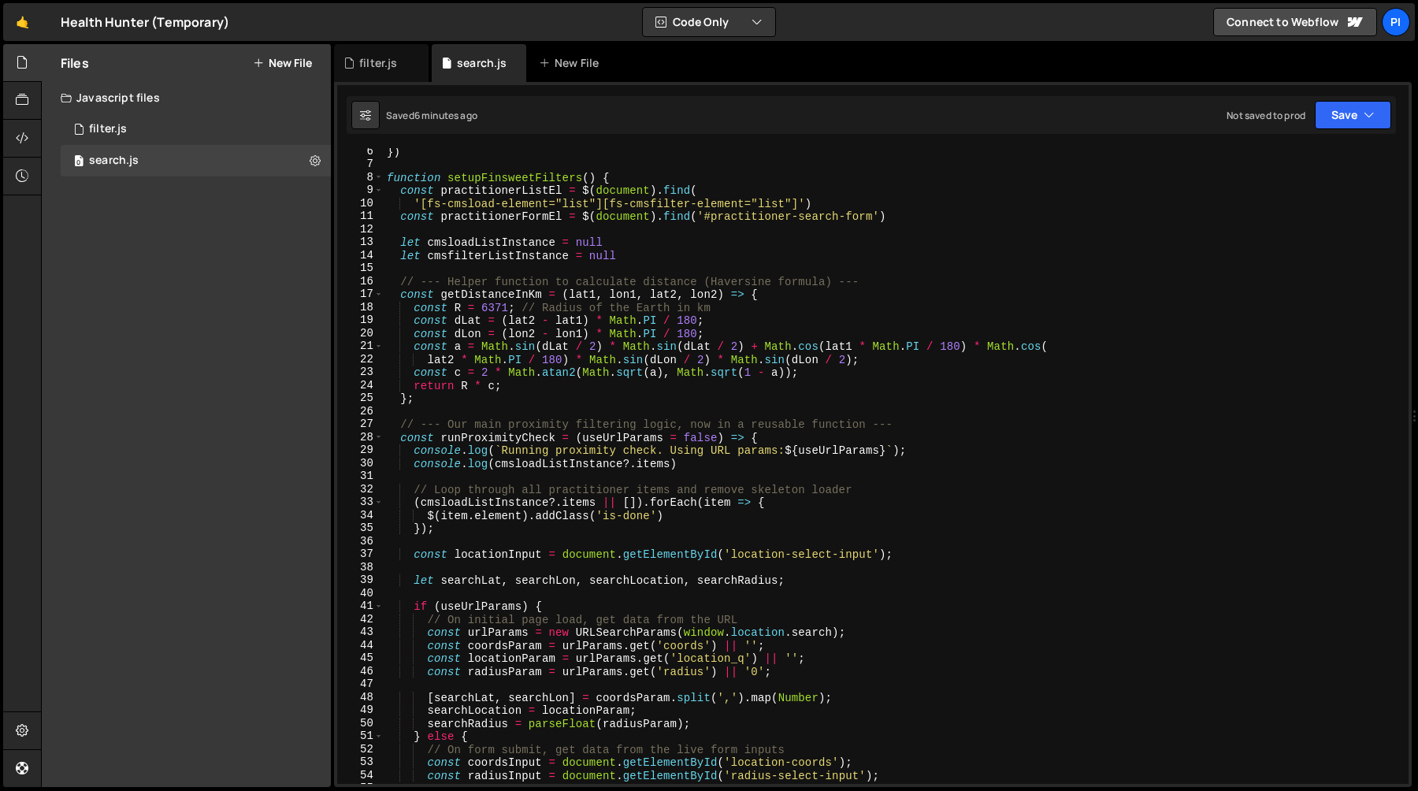
click at [716, 468] on div "}) function setupFinsweetFilters ( ) { const practitionerListEl = $ ( document …" at bounding box center [893, 476] width 1019 height 662
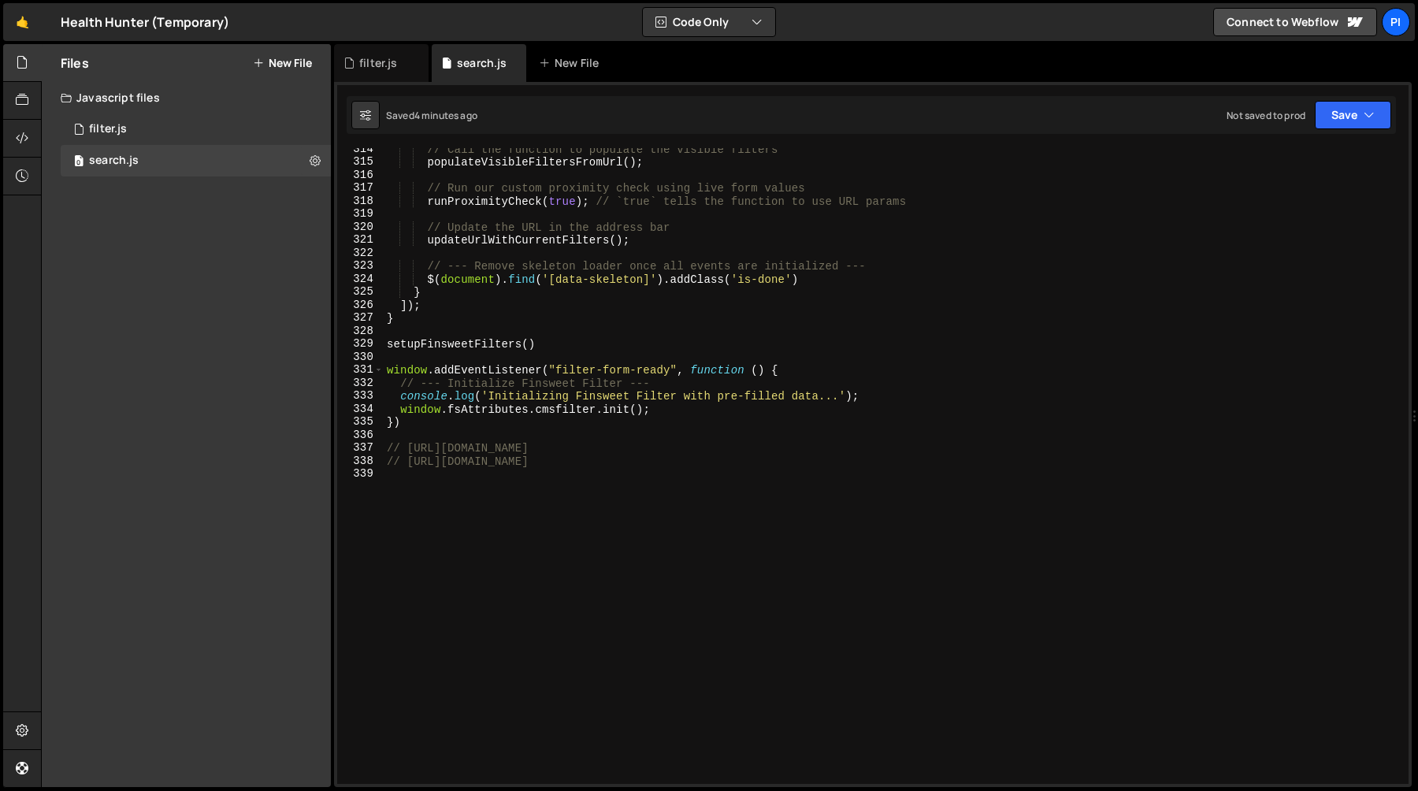
scroll to position [4075, 0]
click at [1260, 455] on div "// Call the function to populate the visible filters populateVisibleFiltersFrom…" at bounding box center [893, 474] width 1019 height 662
type textarea "// [URL][DOMAIN_NAME]"
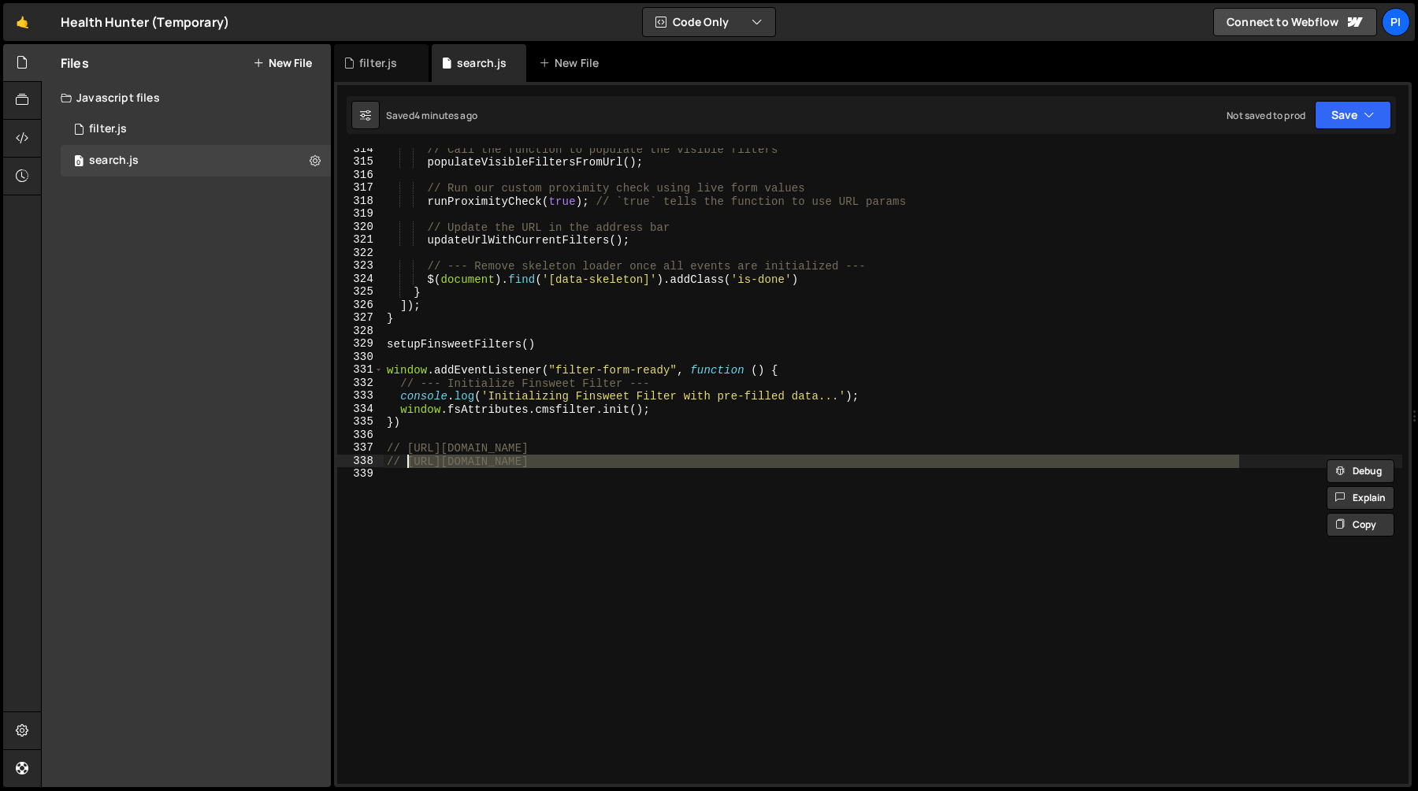
click at [1260, 455] on div "// Call the function to populate the visible filters populateVisibleFiltersFrom…" at bounding box center [893, 466] width 1019 height 636
